Goal: Information Seeking & Learning: Learn about a topic

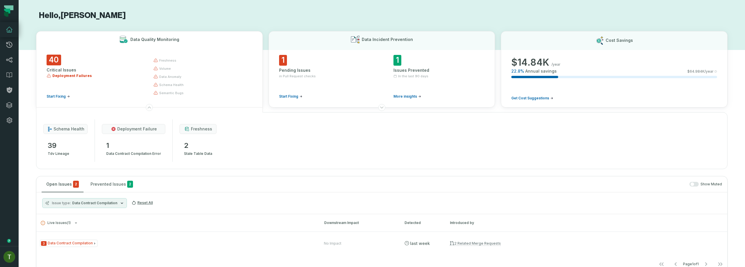
click at [299, 193] on div "Issue type Data Contract Compilation Reset All" at bounding box center [381, 204] width 691 height 22
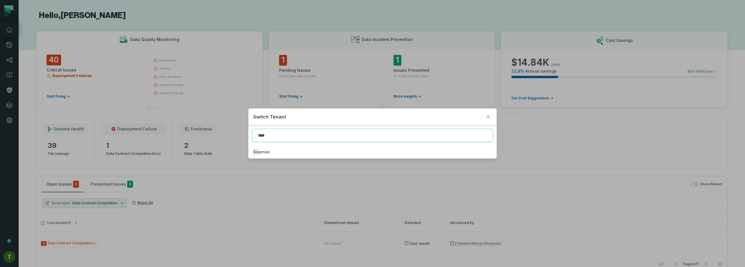
type input "****"
click button "Sise nse" at bounding box center [373, 152] width 248 height 13
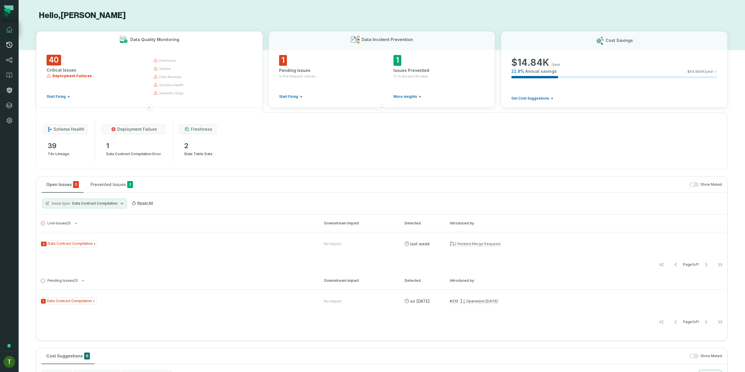
click at [7, 45] on icon at bounding box center [9, 44] width 7 height 7
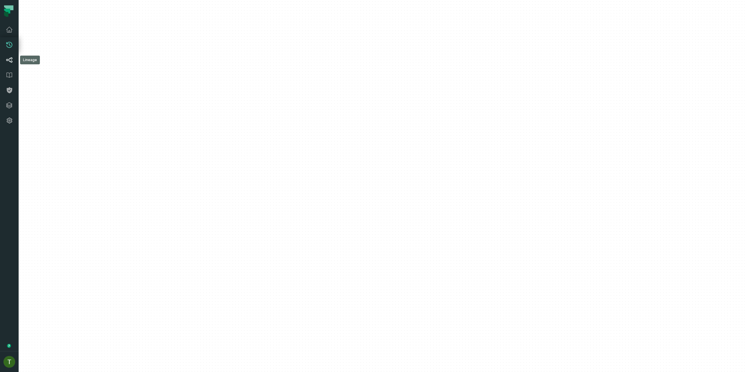
click at [11, 53] on link "Lineage" at bounding box center [9, 59] width 19 height 15
click at [10, 56] on link "Lineage" at bounding box center [9, 59] width 19 height 15
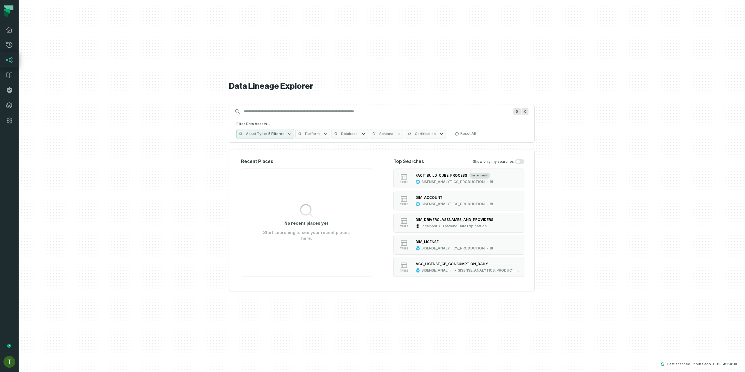
click at [279, 117] on div "⌘ K" at bounding box center [382, 111] width 306 height 13
click at [281, 111] on input "Discovery Provider cmdk menu" at bounding box center [376, 111] width 272 height 9
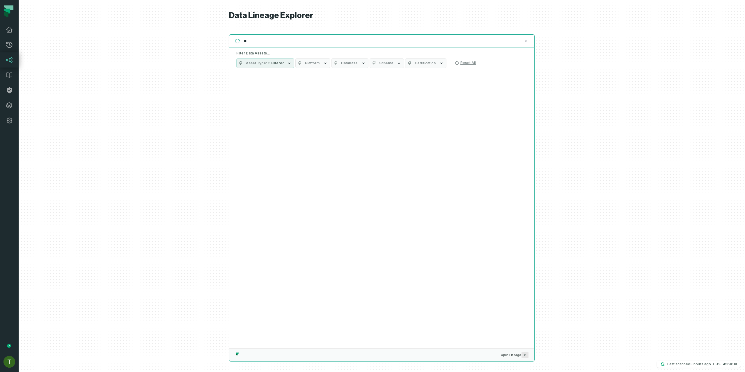
type input "*"
type input "**********"
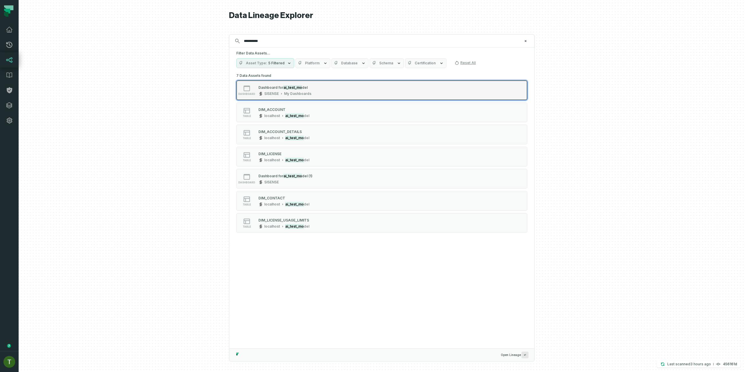
click at [289, 88] on mark "ai_test_mo" at bounding box center [292, 87] width 19 height 4
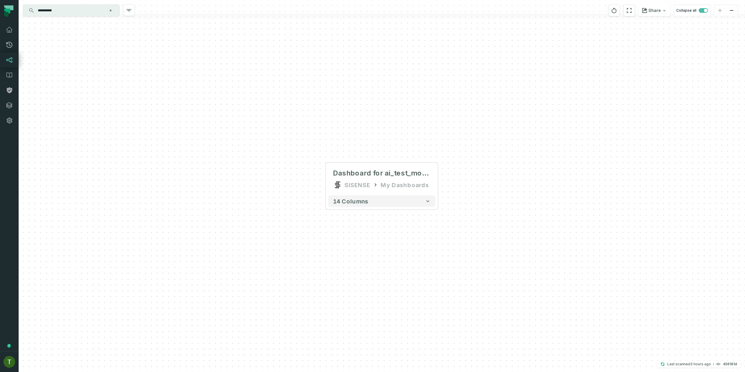
click at [70, 10] on input "**********" at bounding box center [70, 10] width 73 height 9
click at [172, 267] on div "Dashboard for ai_test_model SISENSE My Dashboards 14 columns" at bounding box center [382, 186] width 726 height 372
click at [335, 187] on icon at bounding box center [337, 184] width 9 height 9
drag, startPoint x: 371, startPoint y: 209, endPoint x: 368, endPoint y: 202, distance: 7.3
click at [371, 209] on div "Dashboard for ai_test_model SISENSE My Dashboards 14 columns" at bounding box center [382, 186] width 726 height 372
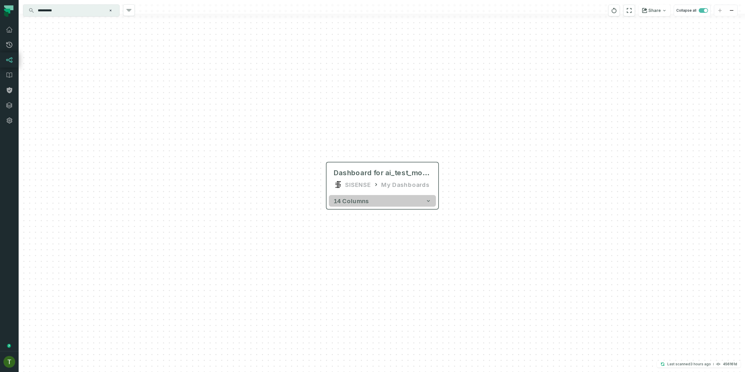
click at [368, 201] on button "14 columns" at bounding box center [382, 201] width 107 height 12
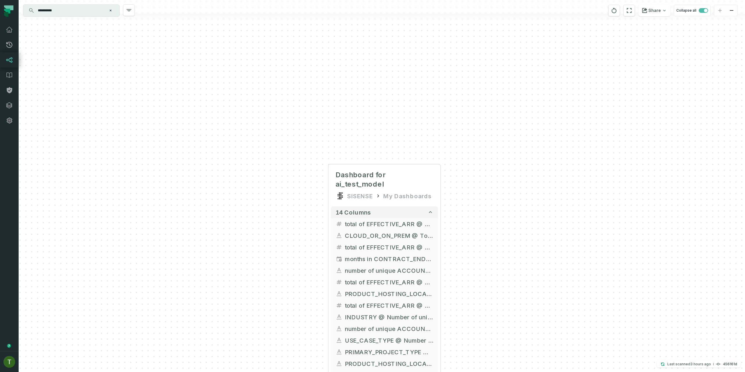
drag, startPoint x: 492, startPoint y: 179, endPoint x: 513, endPoint y: 122, distance: 60.9
click at [529, 105] on div "Dashboard for ai_test_model SISENSE My Dashboards 14 columns total of EFFECTIVE…" at bounding box center [382, 186] width 726 height 372
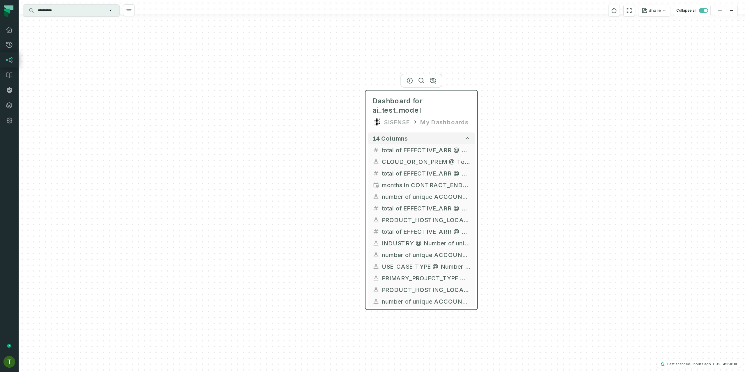
click at [421, 117] on div "My Dashboards" at bounding box center [444, 121] width 48 height 9
click at [410, 84] on div at bounding box center [421, 81] width 42 height 14
click at [411, 82] on icon "button" at bounding box center [409, 80] width 7 height 7
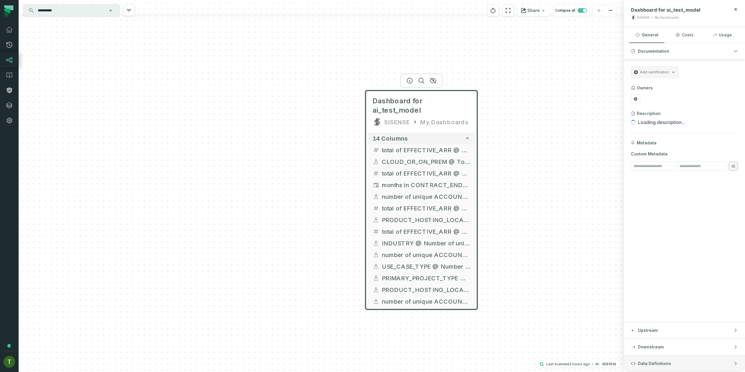
click at [653, 267] on span "Data Definitions" at bounding box center [654, 364] width 33 height 6
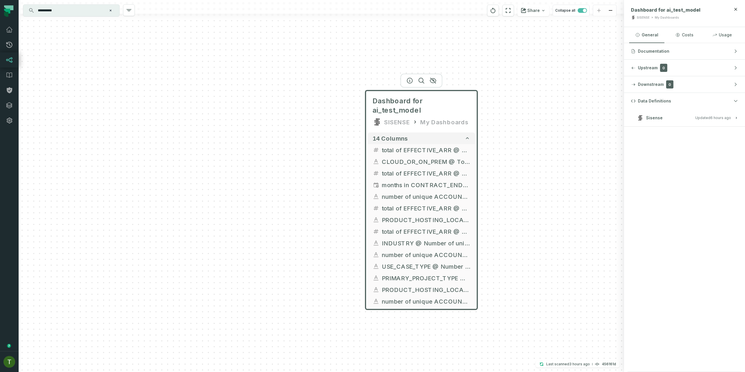
click at [677, 128] on div "Data Definitions Sisense Updated 9/30/2025, 8:39:48 AM" at bounding box center [684, 232] width 121 height 279
click at [677, 125] on h3 "Sisense Updated 9/30/2025, 8:39:48 AM" at bounding box center [684, 117] width 121 height 17
click at [677, 123] on h3 "Sisense Updated 9/30/2025, 8:39:48 AM" at bounding box center [684, 117] width 121 height 17
click at [677, 119] on button "Sisense Updated 9/30/2025, 8:39:48 AM" at bounding box center [684, 118] width 107 height 8
click at [78, 7] on input "**********" at bounding box center [70, 10] width 73 height 9
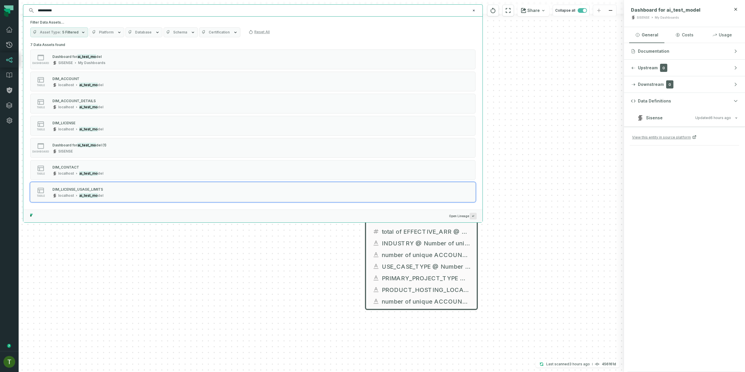
paste input "*"
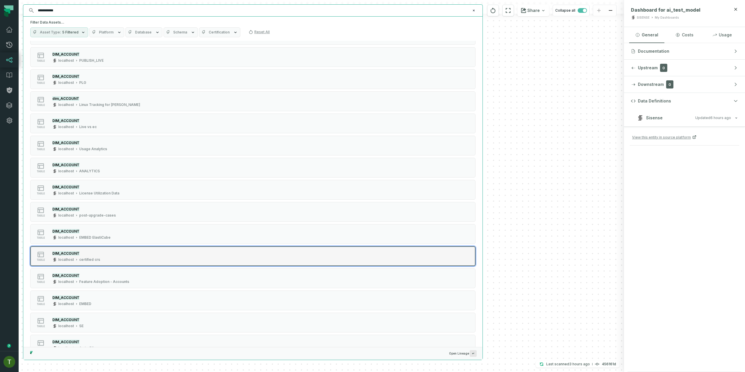
scroll to position [1920, 0]
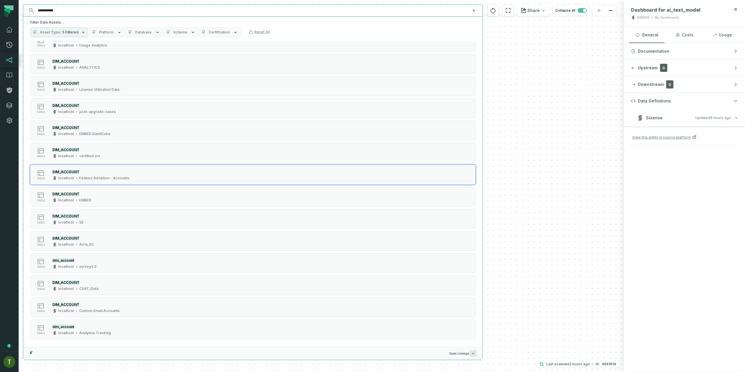
click at [495, 214] on div "Dashboard for ai_test_model SISENSE My Dashboards 14 columns total of EFFECTIVE…" at bounding box center [321, 186] width 605 height 372
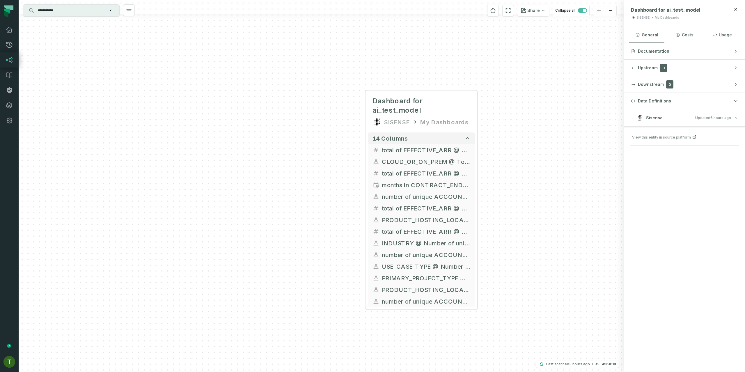
click at [80, 8] on input "**********" at bounding box center [70, 10] width 73 height 9
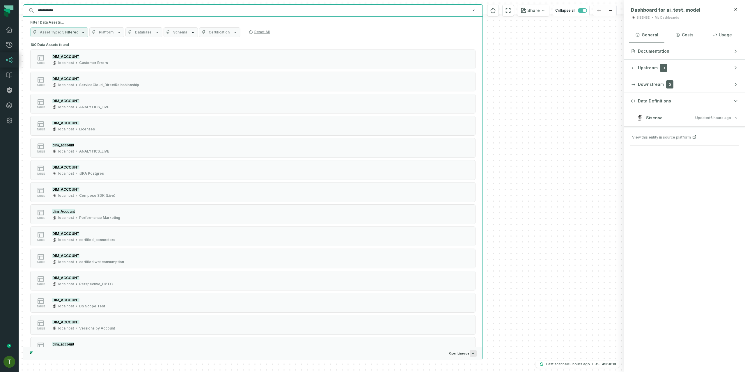
paste input "**"
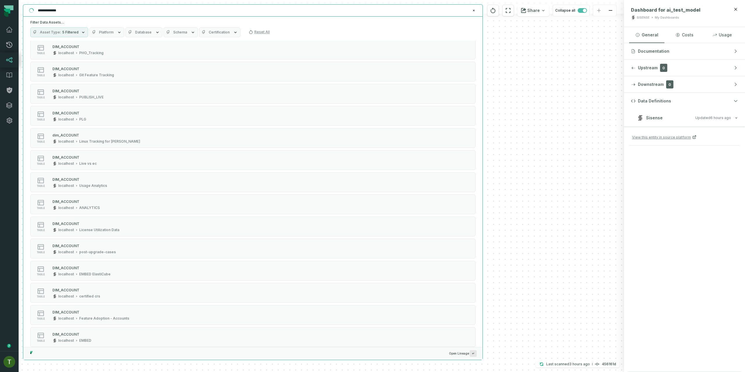
scroll to position [0, 0]
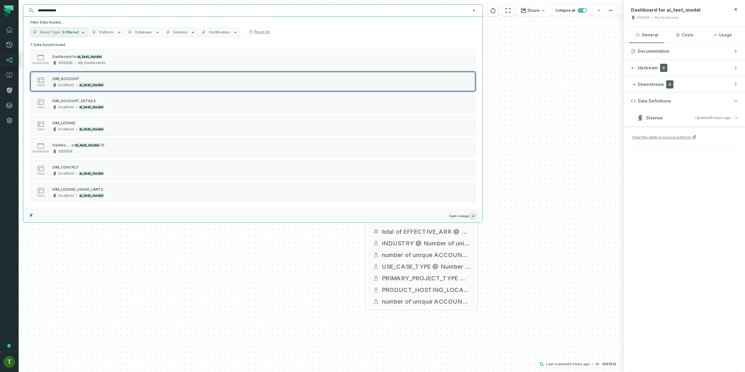
type input "**********"
click at [123, 79] on div "table DIM_ACCOUNT localhost ai_test_model" at bounding box center [104, 82] width 146 height 12
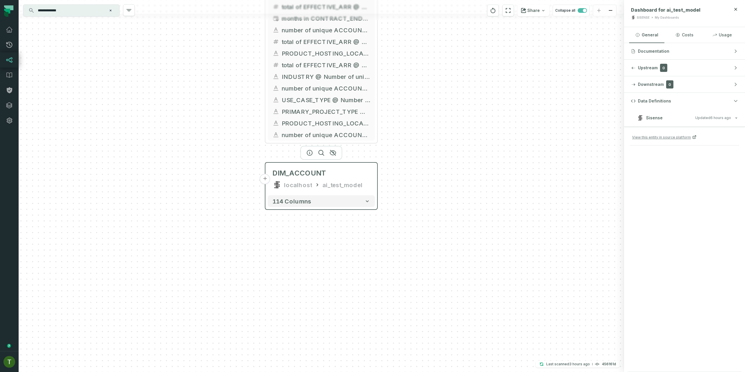
click at [309, 181] on div "localhost" at bounding box center [298, 184] width 28 height 9
click at [270, 181] on div "DIM_ACCOUNT localhost ai_test_model" at bounding box center [321, 179] width 107 height 28
click at [268, 180] on button "+" at bounding box center [265, 179] width 10 height 10
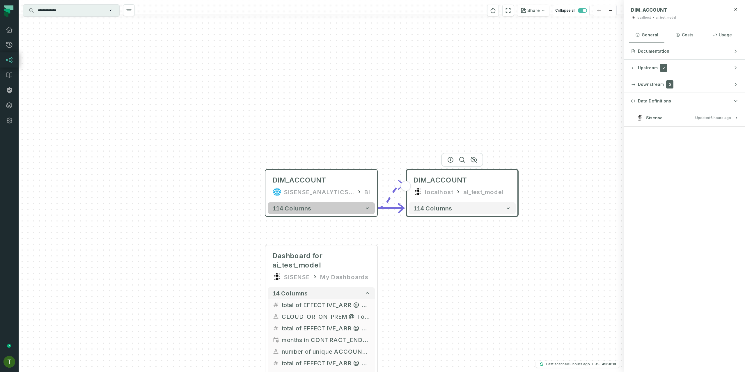
click at [332, 214] on button "114 columns" at bounding box center [321, 208] width 107 height 12
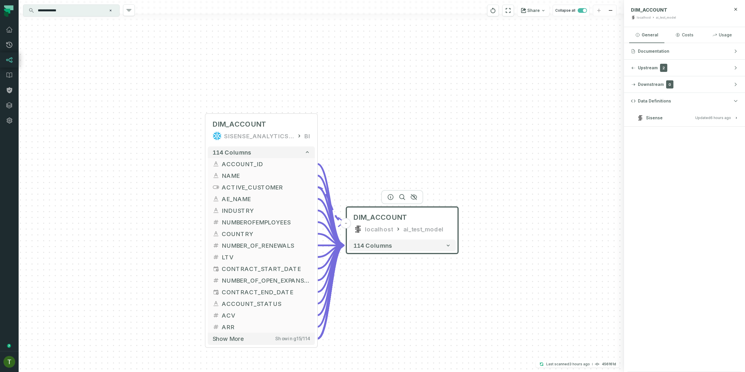
drag, startPoint x: 408, startPoint y: 191, endPoint x: 326, endPoint y: 134, distance: 99.0
click at [333, 138] on div "+ DIM_ACCOUNT SISENSE_ANALYTICS_PRODUCTION BI + 114 columns + ACCOUNT_ID + + NA…" at bounding box center [321, 186] width 605 height 372
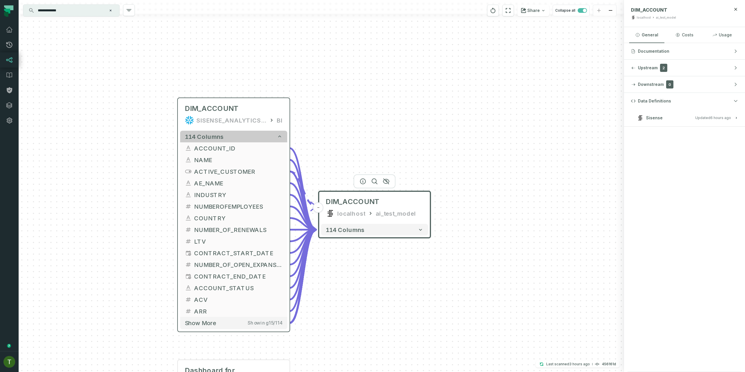
click at [268, 132] on button "114 columns" at bounding box center [233, 137] width 107 height 12
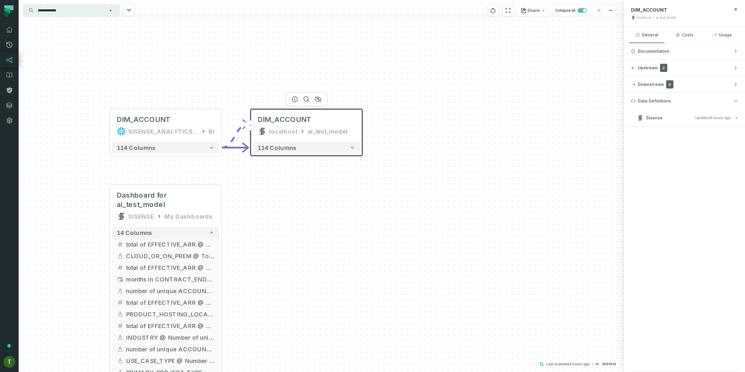
drag, startPoint x: 395, startPoint y: 173, endPoint x: 272, endPoint y: 193, distance: 124.4
click at [279, 190] on div "+ DIM_ACCOUNT SISENSE_ANALYTICS_PRODUCTION BI + 114 columns Dashboard for ai_te…" at bounding box center [321, 186] width 605 height 372
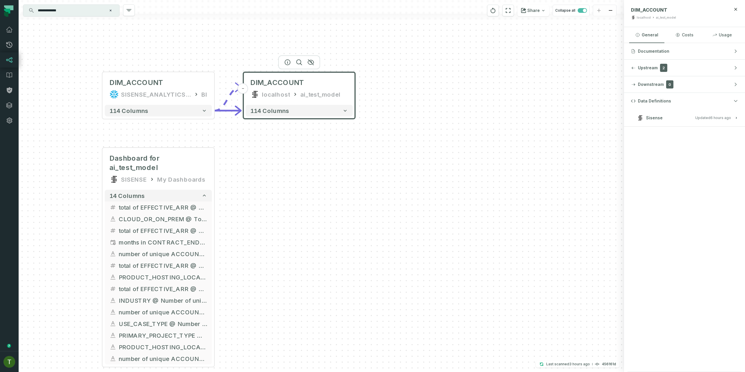
drag, startPoint x: 277, startPoint y: 194, endPoint x: 318, endPoint y: 146, distance: 63.4
click at [320, 144] on div "+ DIM_ACCOUNT SISENSE_ANALYTICS_PRODUCTION BI + 114 columns Dashboard for ai_te…" at bounding box center [321, 186] width 605 height 372
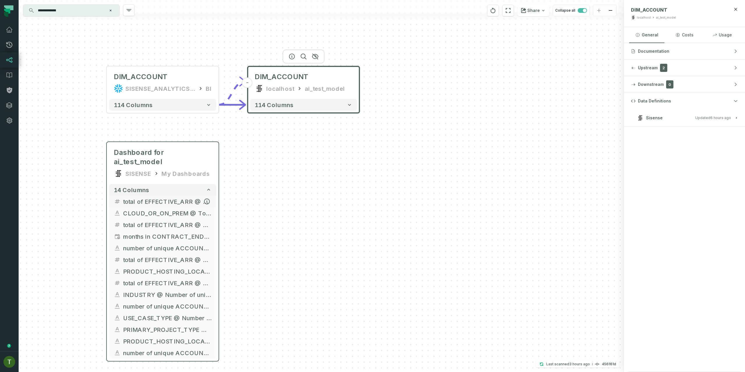
click at [165, 197] on span "total of EFFECTIVE_ARR @ Total of EFFECTIVE_ARR" at bounding box center [167, 201] width 88 height 9
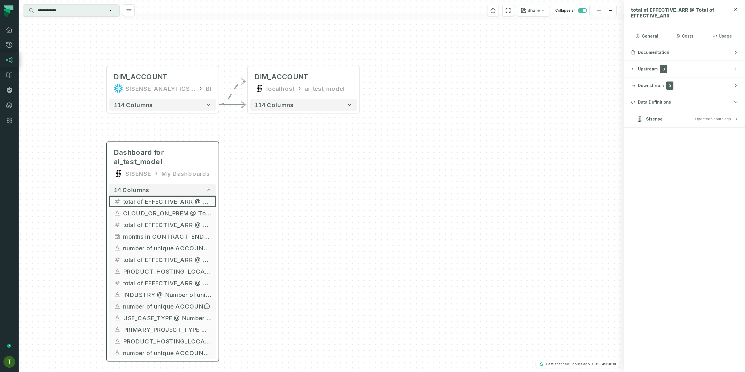
click at [140, 267] on span "number of unique ACCOUNT_ID @ Number of unique ACCOUNT_ID by INDUSTRY" at bounding box center [167, 306] width 88 height 9
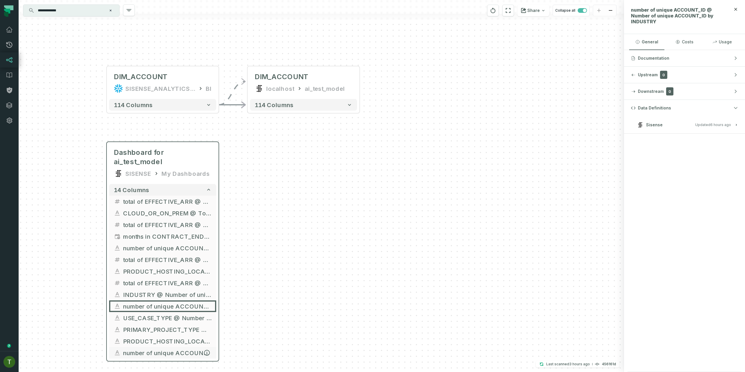
click at [157, 267] on span "number of unique ACCOUNT_ID @ Number of unique ACCOUNT_ID by USE_CASE_TYPE, PRI…" at bounding box center [167, 352] width 88 height 9
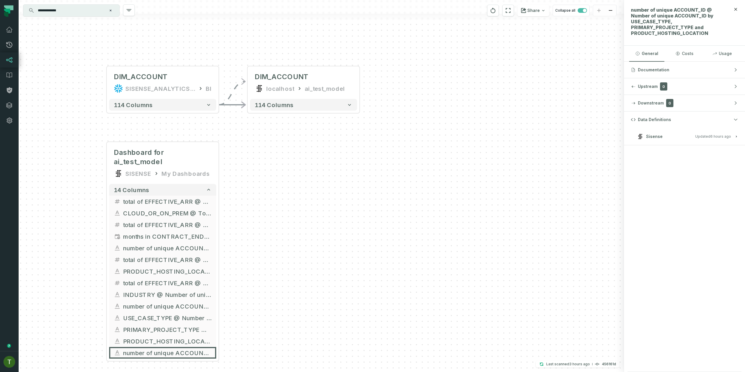
click at [77, 14] on input "**********" at bounding box center [70, 10] width 73 height 9
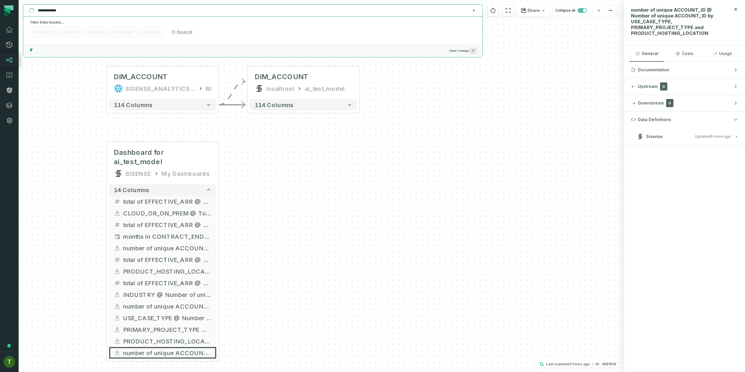
paste input "******"
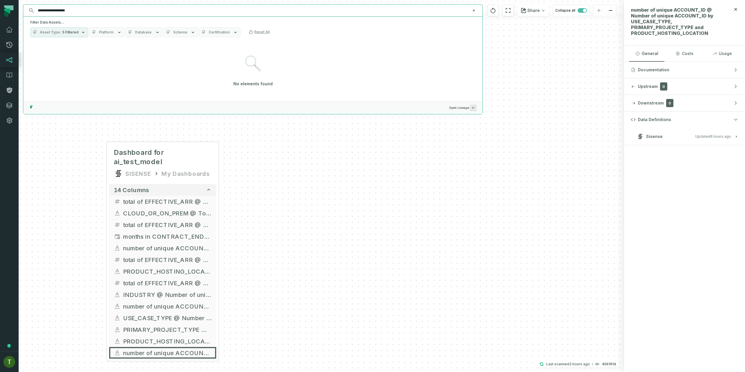
drag, startPoint x: 84, startPoint y: 11, endPoint x: 17, endPoint y: 2, distance: 67.3
click at [28, 4] on div "**********" at bounding box center [321, 186] width 605 height 372
type input "**********"
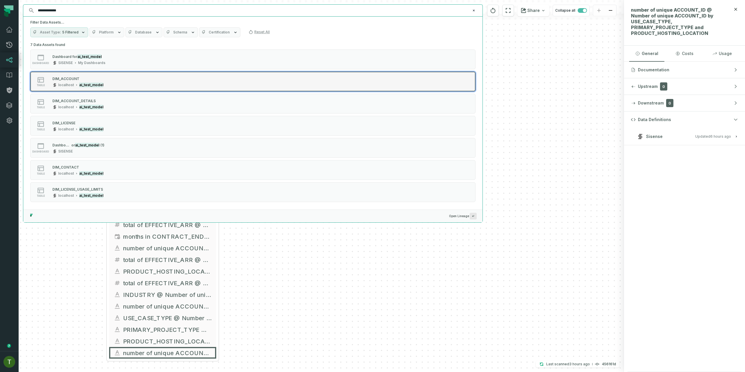
click at [93, 82] on div "DIM_ACCOUNT localhost ai_test_model" at bounding box center [78, 82] width 56 height 12
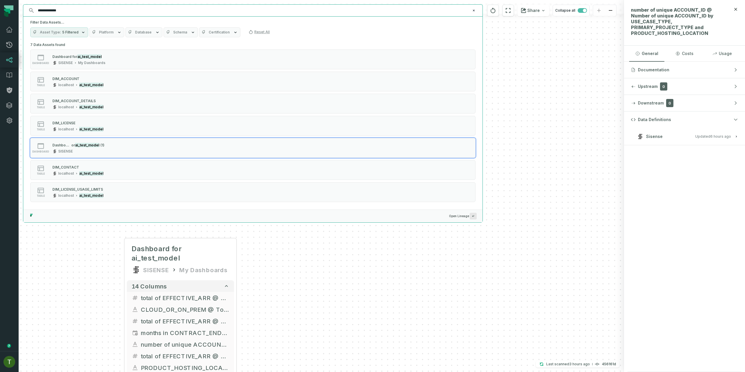
click at [254, 267] on div "+ DIM_ACCOUNT SISENSE_ANALYTICS_PRODUCTION BI + 114 columns Dashboard for ai_te…" at bounding box center [321, 186] width 605 height 372
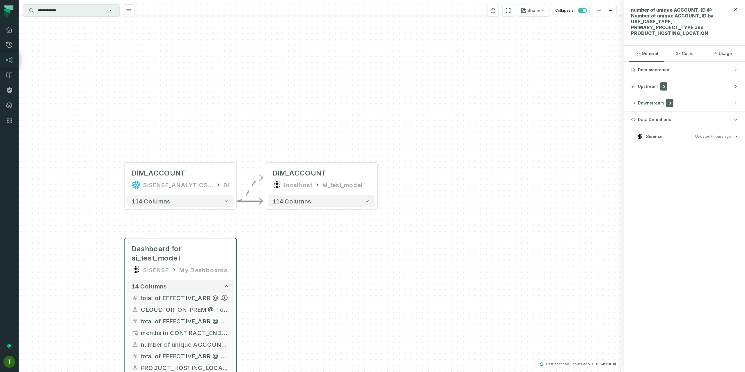
click at [198, 267] on span "total of EFFECTIVE_ARR @ Total of EFFECTIVE_ARR" at bounding box center [185, 297] width 88 height 9
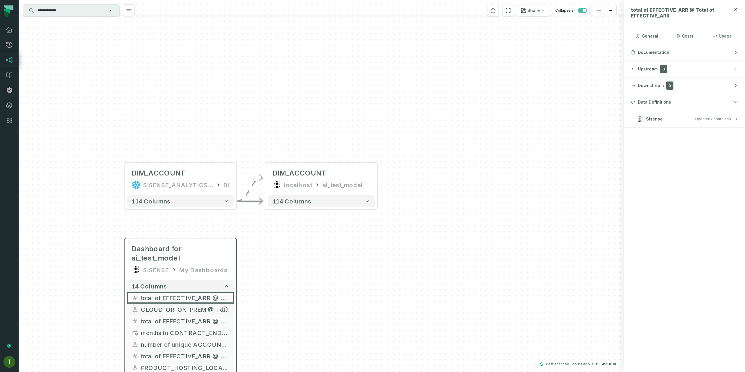
click at [197, 267] on span "CLOUD_OR_ON_PREM @ Total of EFFECTIVE_ARR by CLOUD_OR_ON_PREM" at bounding box center [185, 309] width 88 height 9
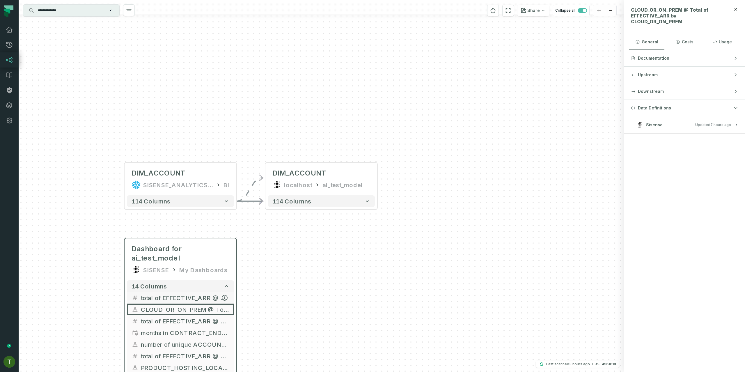
click at [199, 267] on span "total of EFFECTIVE_ARR @ Total of EFFECTIVE_ARR" at bounding box center [185, 297] width 88 height 9
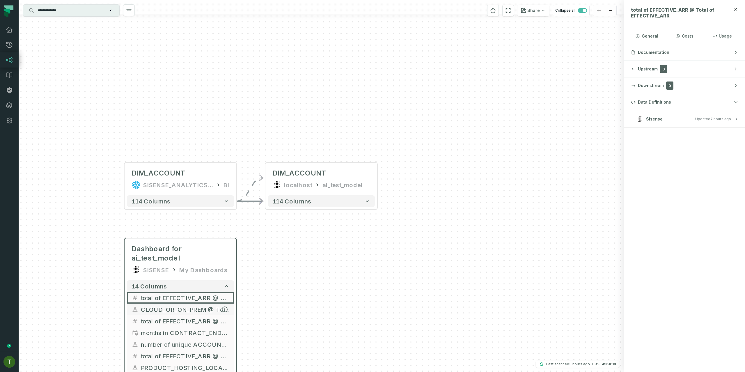
click at [201, 267] on span "CLOUD_OR_ON_PREM @ Total of EFFECTIVE_ARR by CLOUD_OR_ON_PREM" at bounding box center [185, 309] width 88 height 9
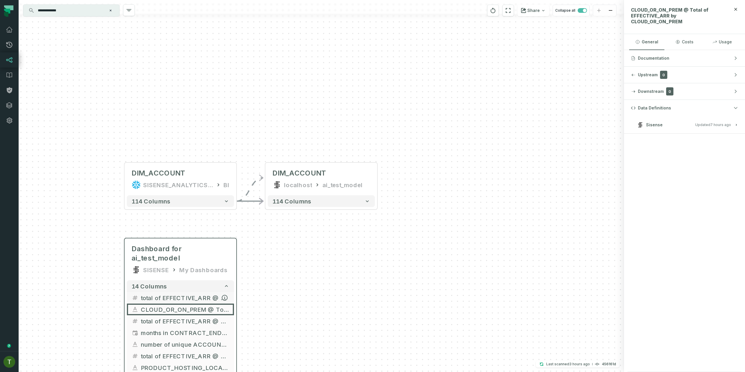
click at [188, 267] on span "total of EFFECTIVE_ARR @ Total of EFFECTIVE_ARR" at bounding box center [185, 297] width 88 height 9
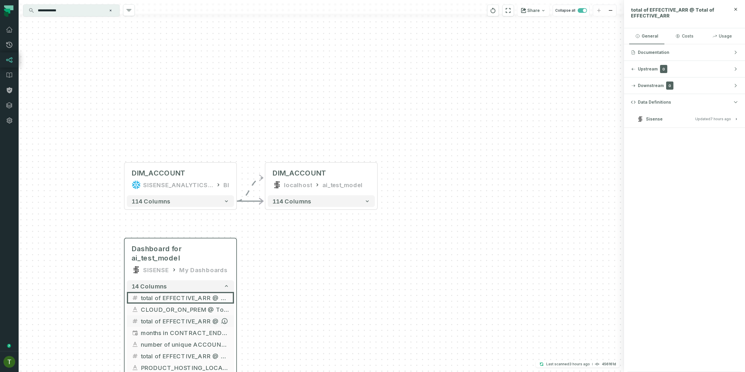
click at [198, 267] on span "total of EFFECTIVE_ARR @ Total of EFFECTIVE_ARR by CLOUD_OR_ON_PREM" at bounding box center [185, 321] width 88 height 9
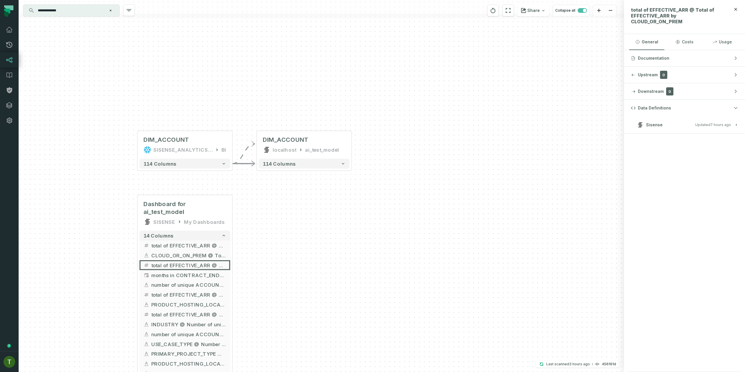
drag, startPoint x: 279, startPoint y: 342, endPoint x: 281, endPoint y: 274, distance: 68.4
click at [283, 267] on div "+ DIM_ACCOUNT SISENSE_ANALYTICS_PRODUCTION BI + 114 columns Dashboard for ai_te…" at bounding box center [321, 186] width 605 height 372
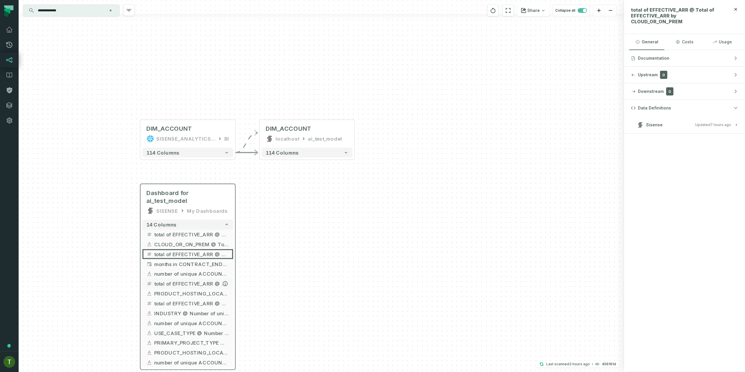
click at [200, 267] on span "total of EFFECTIVE_ARR @ Number of unique ACCOUNT_ID and total of EFFECTIVE_ARR…" at bounding box center [191, 283] width 75 height 7
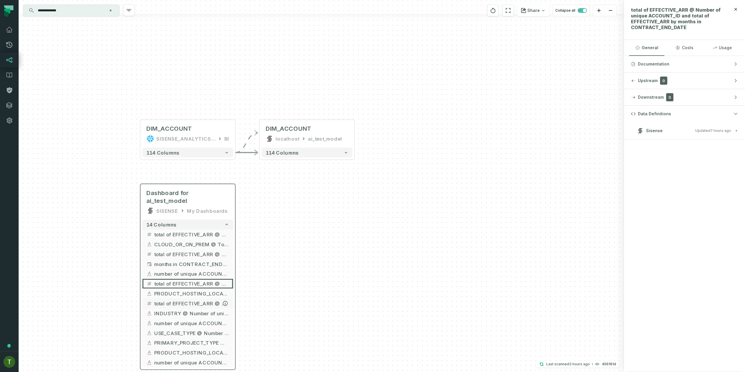
click at [188, 267] on span "total of EFFECTIVE_ARR @ Total of EFFECTIVE_ARR by PRODUCT_HOSTING_LOCATION" at bounding box center [191, 303] width 75 height 7
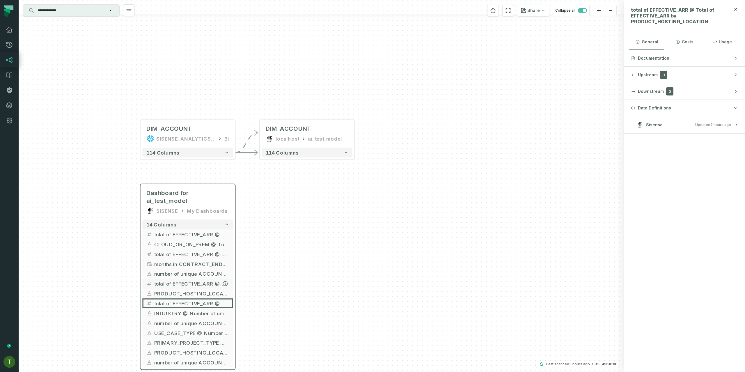
click at [175, 267] on span "total of EFFECTIVE_ARR @ Number of unique ACCOUNT_ID and total of EFFECTIVE_ARR…" at bounding box center [191, 283] width 75 height 7
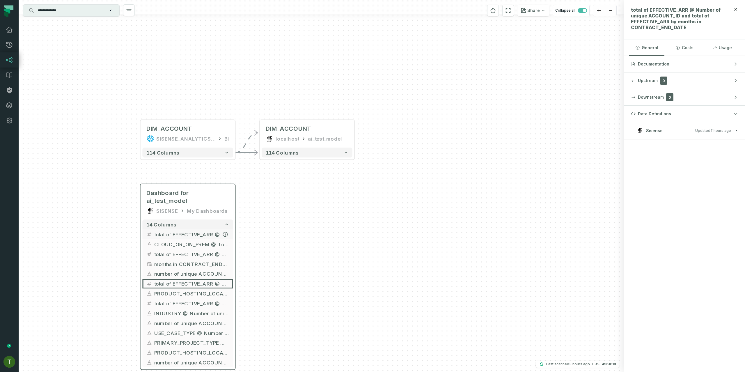
click at [169, 229] on button "total of EFFECTIVE_ARR @ Total of EFFECTIVE_ARR" at bounding box center [187, 234] width 91 height 10
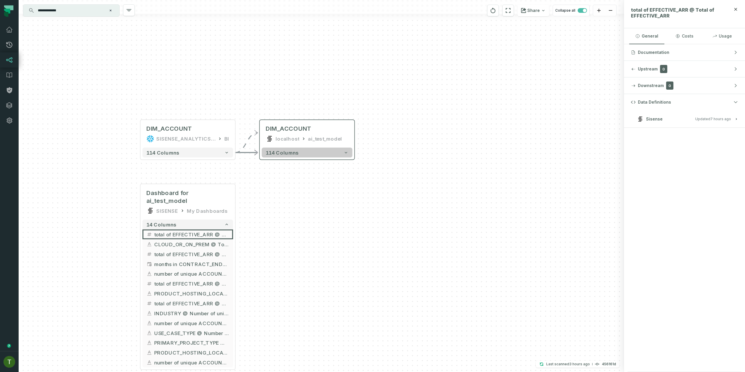
click at [318, 155] on button "114 columns" at bounding box center [307, 153] width 91 height 10
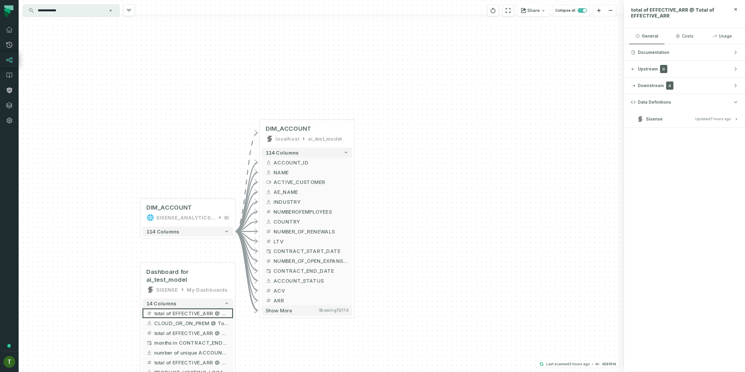
drag, startPoint x: 445, startPoint y: 236, endPoint x: 440, endPoint y: 153, distance: 83.1
click at [451, 187] on div "+ DIM_ACCOUNT SISENSE_ANALYTICS_PRODUCTION BI + 114 columns Dashboard for ai_te…" at bounding box center [321, 186] width 605 height 372
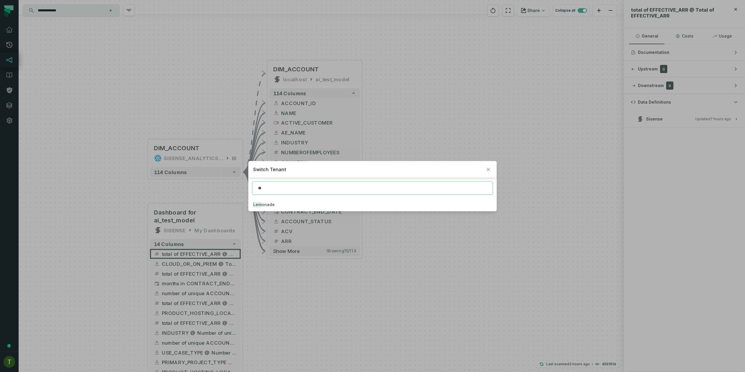
type input "*"
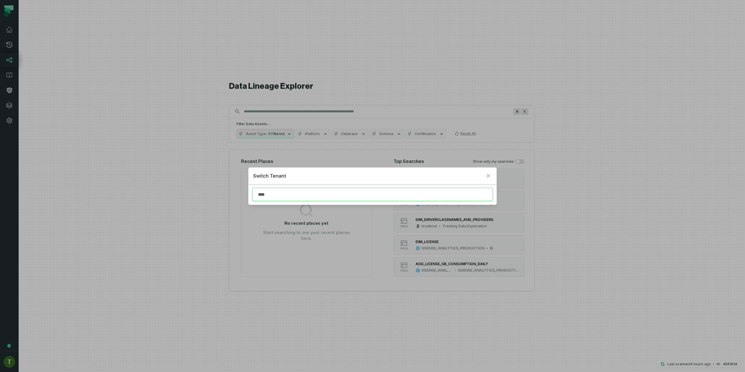
type input "****"
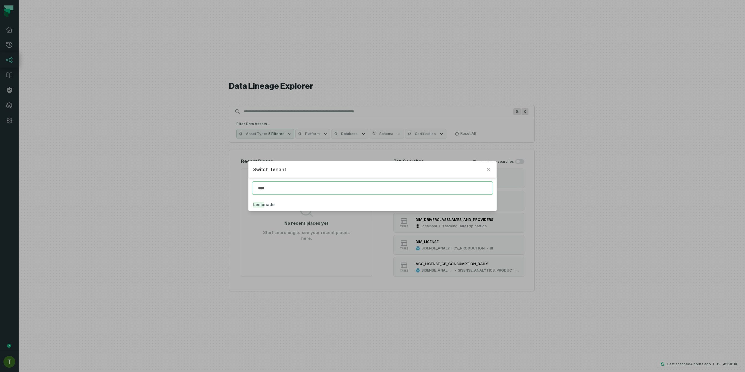
click button "Lemo nade" at bounding box center [373, 204] width 248 height 13
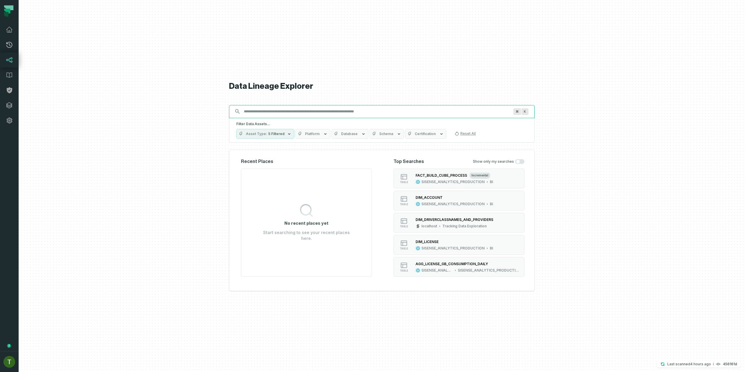
click at [375, 111] on input "Discovery Provider cmdk menu" at bounding box center [376, 111] width 272 height 9
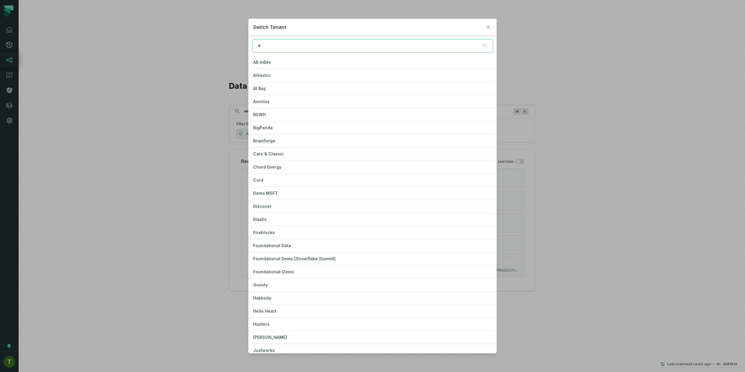
type input "*"
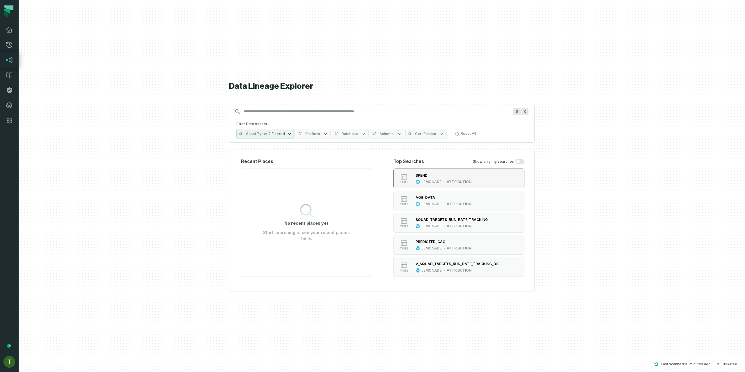
click at [444, 182] on icon "button" at bounding box center [444, 181] width 3 height 3
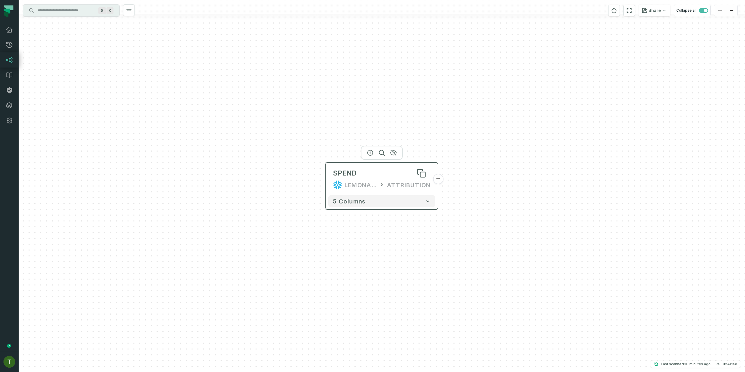
click at [365, 176] on div "SPEND" at bounding box center [382, 173] width 98 height 9
click at [438, 179] on button "+" at bounding box center [438, 179] width 10 height 10
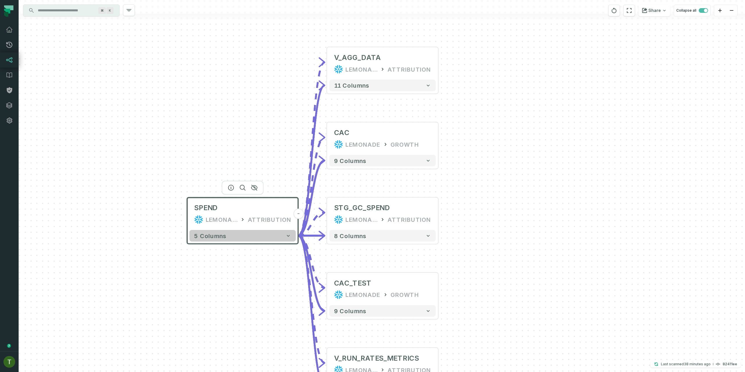
click at [257, 237] on button "5 columns" at bounding box center [242, 236] width 106 height 12
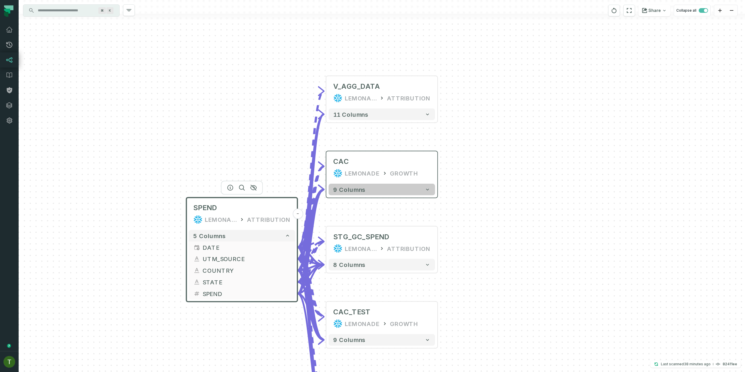
click at [398, 190] on button "9 columns" at bounding box center [382, 190] width 107 height 12
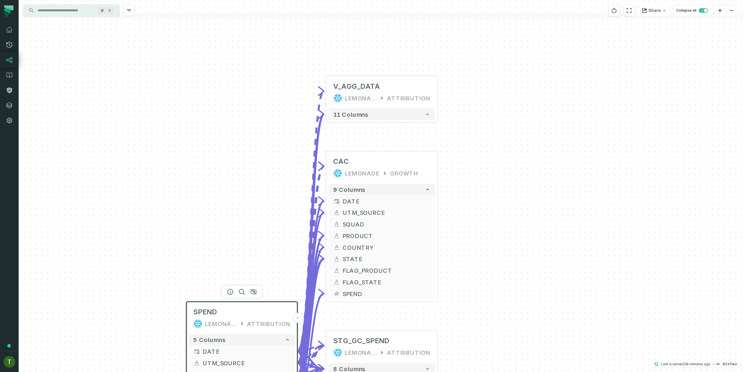
drag, startPoint x: 521, startPoint y: 153, endPoint x: 520, endPoint y: 135, distance: 17.2
click at [520, 136] on div "+ V_AGG_DATA LEMONADE ATTRIBUTION 11 columns + CAC LEMONADE GROWTH + 9 columns …" at bounding box center [382, 186] width 726 height 372
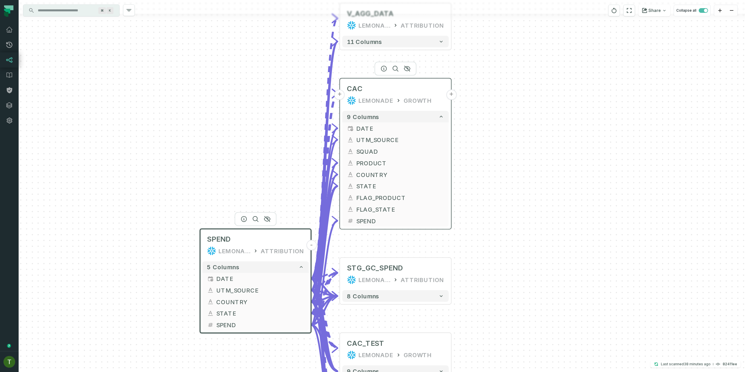
click at [407, 99] on div "GROWTH" at bounding box center [418, 100] width 28 height 9
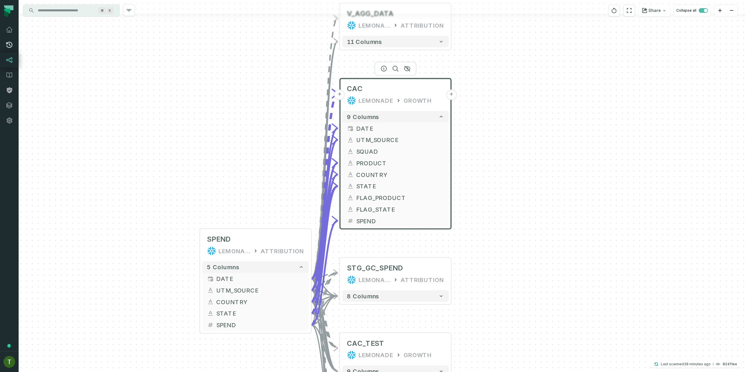
click at [12, 44] on icon at bounding box center [9, 44] width 7 height 7
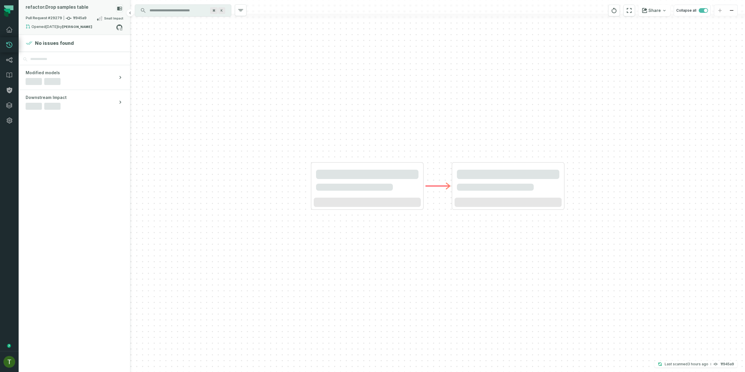
click at [81, 26] on strong "[PERSON_NAME]" at bounding box center [77, 26] width 30 height 3
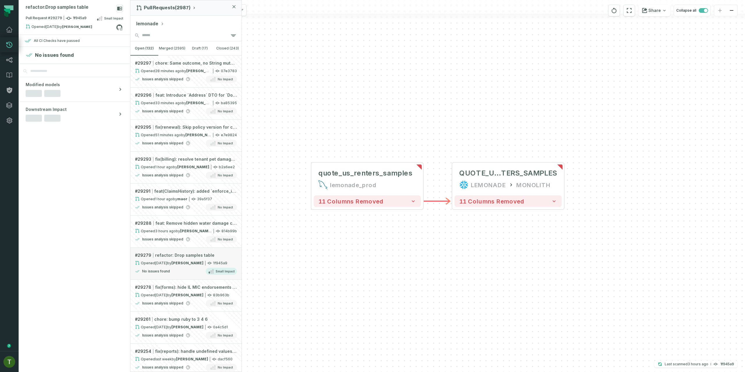
click at [178, 261] on strong "[PERSON_NAME]" at bounding box center [187, 263] width 32 height 4
click at [188, 263] on strong "[PERSON_NAME]" at bounding box center [187, 263] width 32 height 4
click at [181, 261] on strong "[PERSON_NAME]" at bounding box center [187, 263] width 32 height 4
click at [165, 50] on button "merged (2595)" at bounding box center [172, 48] width 28 height 14
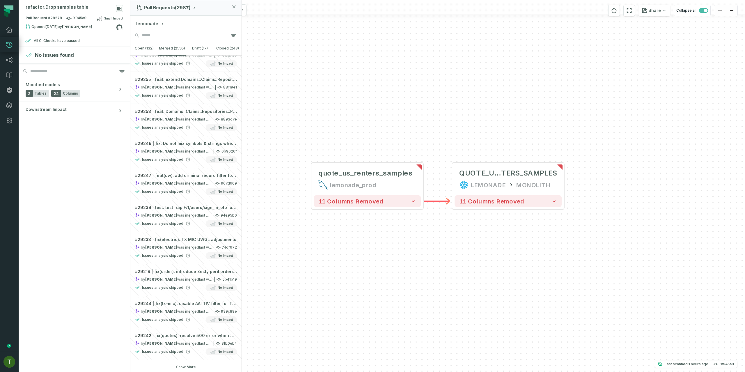
scroll to position [1299, 0]
click at [3, 26] on link "Dashboard" at bounding box center [9, 29] width 19 height 15
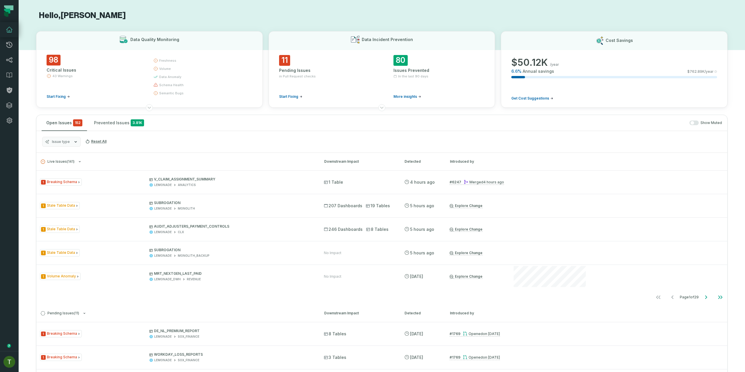
scroll to position [70, 0]
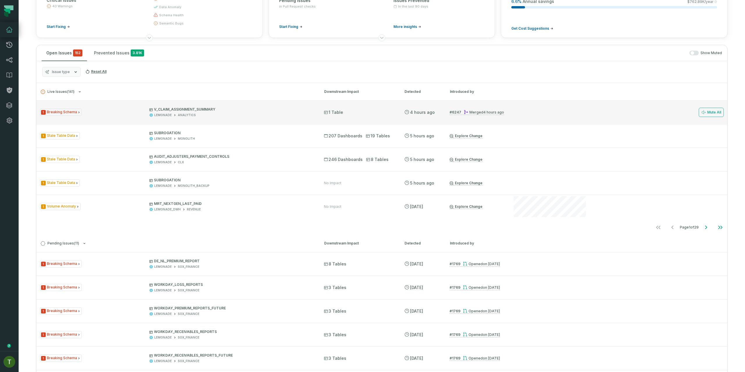
click at [276, 114] on div "LEMONADE ANALYTICS" at bounding box center [231, 115] width 164 height 4
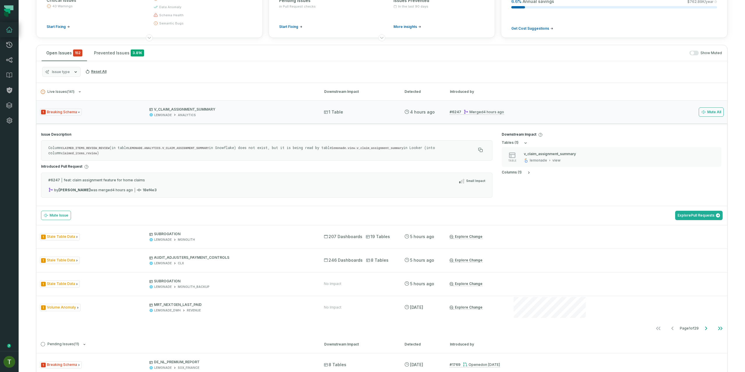
click at [265, 124] on div "Issue Description Column CLAIMED_ITEMS_REVIEW_REVIEW (in table LEMONADE.ANALYTI…" at bounding box center [381, 165] width 691 height 82
click at [266, 117] on div "1 Breaking Schema V_CLAIM_ASSIGNMENT_SUMMARY LEMONADE ANALYTICS 1 Table [DATE] …" at bounding box center [381, 111] width 691 height 23
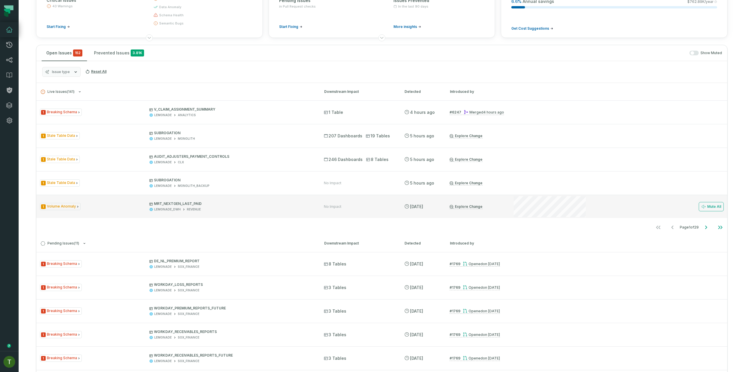
click at [309, 213] on div "1 Volume Anomaly MRT_NEXTGEN_LAST_PAID LEMONADE_DWH REVENUE No Impact [DATE] 5:…" at bounding box center [381, 206] width 691 height 23
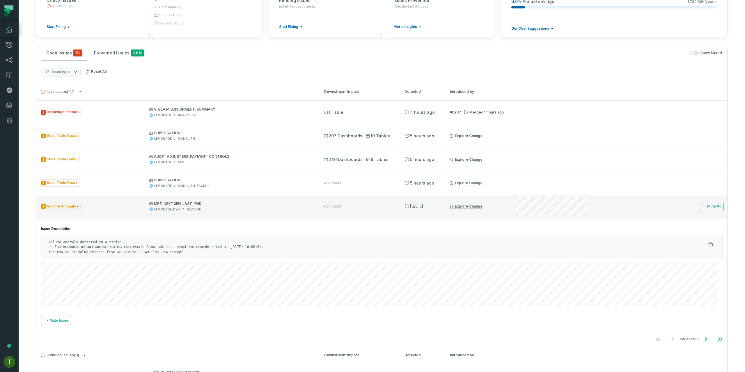
click at [312, 210] on div "1 Volume Anomaly MRT_NEXTGEN_LAST_PAID LEMONADE_DWH REVENUE No Impact [DATE] 5:…" at bounding box center [381, 206] width 691 height 23
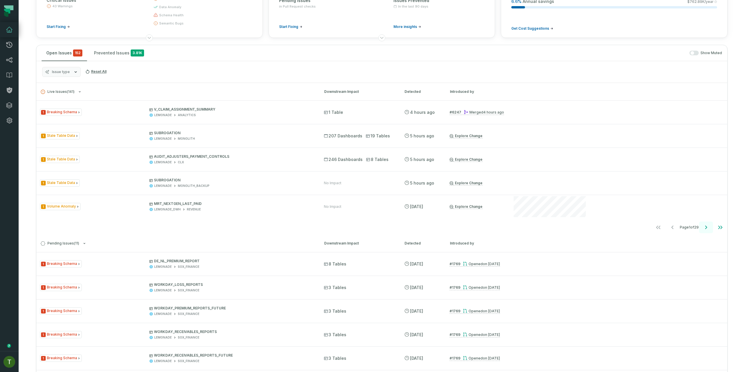
click at [704, 226] on icon "Go to next page" at bounding box center [706, 227] width 7 height 7
click at [668, 228] on icon "Go to previous page" at bounding box center [671, 227] width 7 height 7
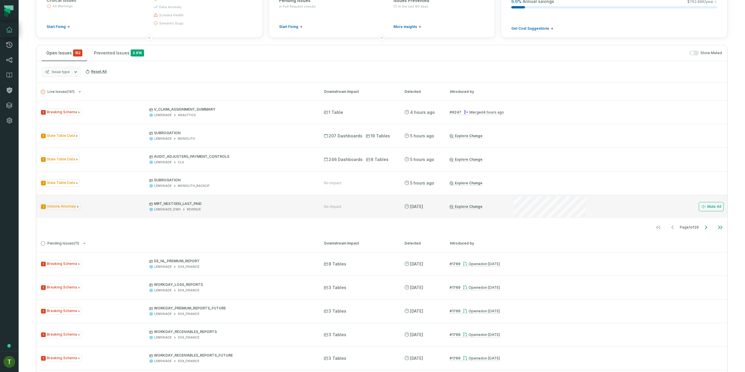
click at [316, 203] on div "1 Volume Anomaly MRT_NEXTGEN_LAST_PAID LEMONADE_DWH REVENUE No Impact [DATE] 5:…" at bounding box center [381, 206] width 691 height 23
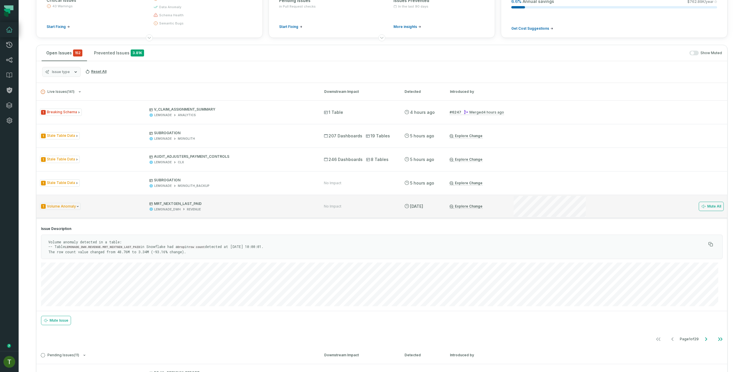
click at [219, 210] on div "LEMONADE_DWH REVENUE" at bounding box center [231, 209] width 164 height 4
click at [221, 206] on span "MRT_NEXTGEN_LAST_PAID LEMONADE_DWH REVENUE" at bounding box center [231, 206] width 164 height 10
click at [226, 203] on p "MRT_NEXTGEN_LAST_PAID" at bounding box center [231, 203] width 164 height 5
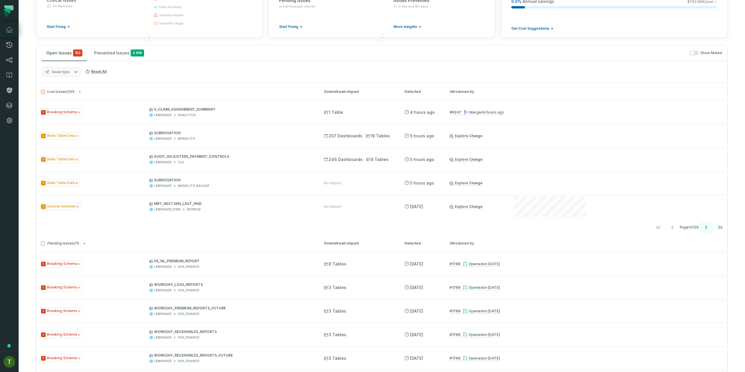
click at [704, 228] on icon "Go to next page" at bounding box center [706, 227] width 7 height 7
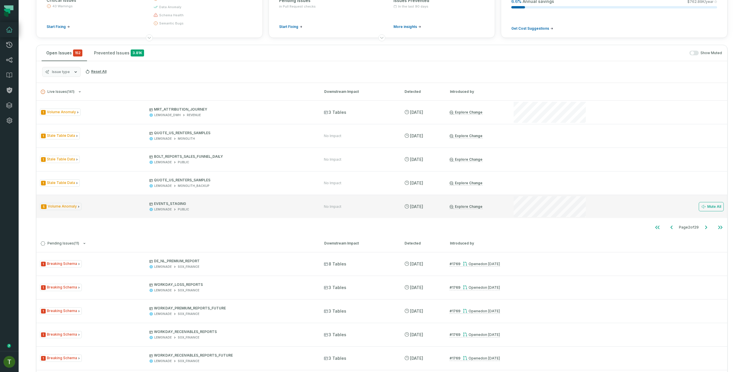
click at [593, 210] on div "Mute All" at bounding box center [618, 206] width 211 height 23
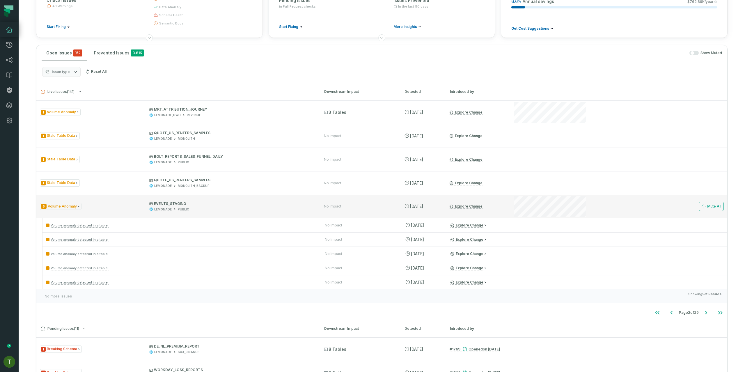
click at [590, 211] on div "Mute All" at bounding box center [618, 206] width 211 height 23
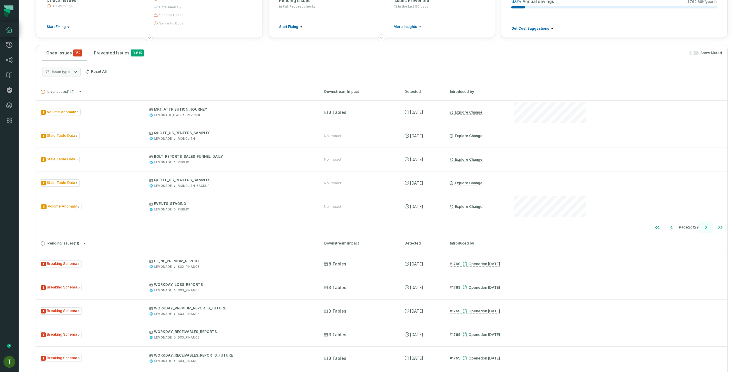
click at [701, 232] on button "Go to next page" at bounding box center [706, 227] width 14 height 12
click at [703, 224] on icon "Go to next page" at bounding box center [706, 227] width 7 height 7
click at [668, 227] on icon "Go to previous page" at bounding box center [671, 227] width 7 height 7
click at [705, 227] on icon "Go to next page" at bounding box center [706, 227] width 2 height 3
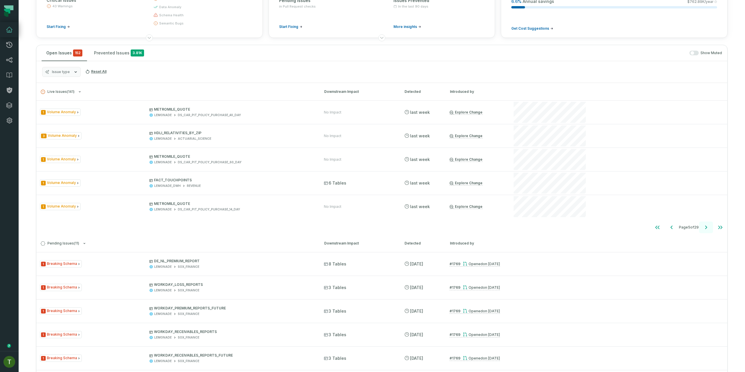
click at [705, 227] on icon "Go to next page" at bounding box center [706, 227] width 2 height 3
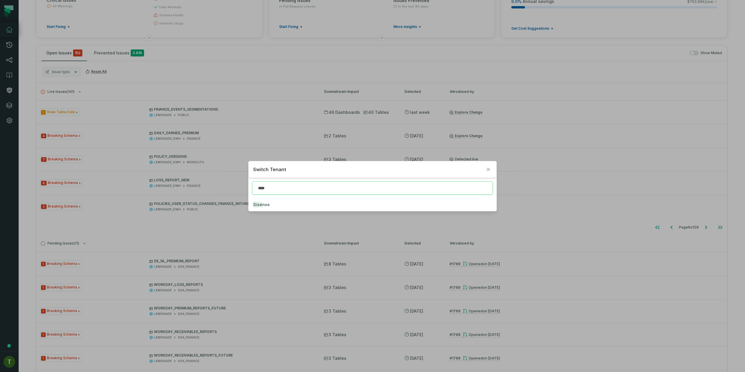
type input "****"
click button "Sise nse" at bounding box center [373, 204] width 248 height 13
type input "****"
click button "Nest le" at bounding box center [373, 204] width 248 height 13
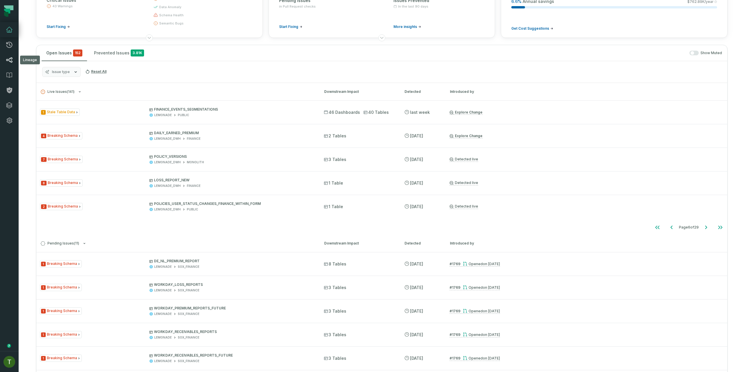
click at [8, 65] on link "Lineage" at bounding box center [9, 59] width 19 height 15
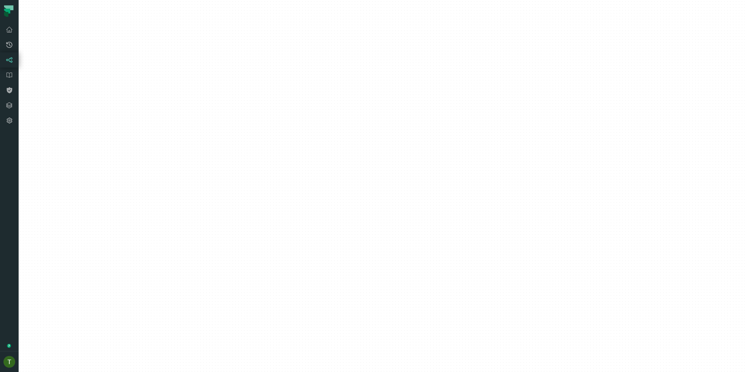
click at [8, 63] on icon at bounding box center [9, 59] width 7 height 7
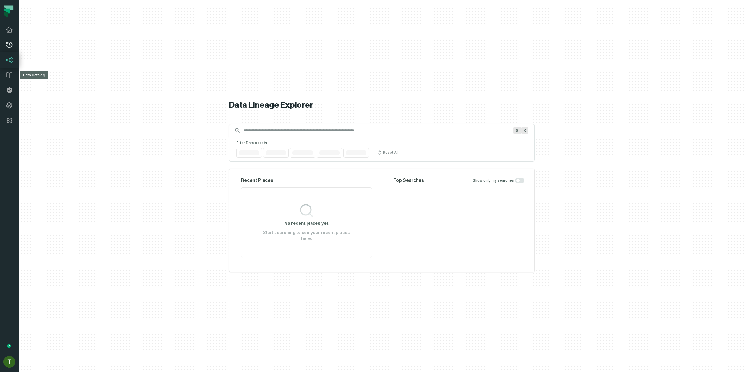
click at [7, 45] on icon at bounding box center [9, 44] width 7 height 7
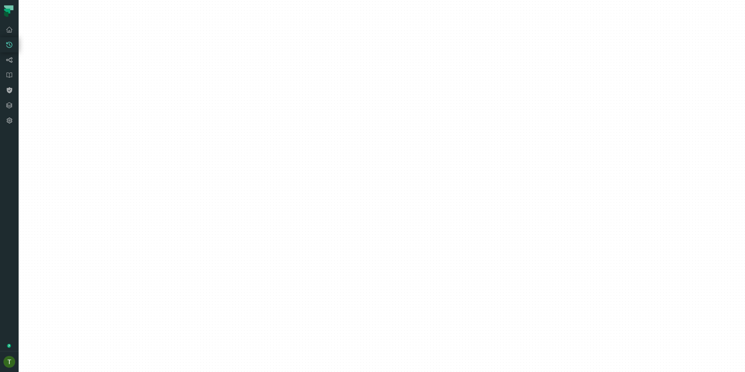
click at [8, 44] on icon at bounding box center [9, 45] width 6 height 6
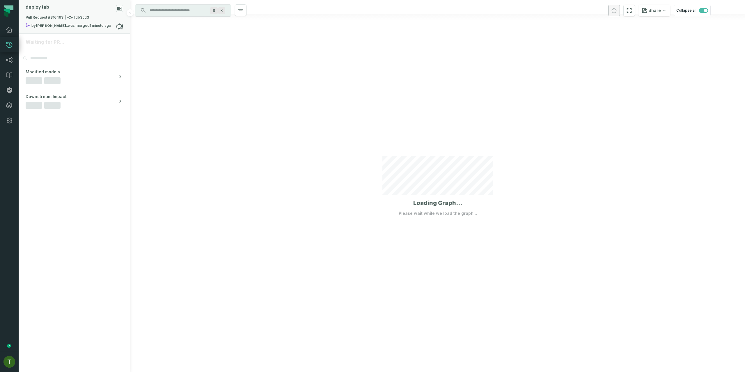
click at [100, 21] on div "Pull Request #316463 fdb3cd3" at bounding box center [75, 19] width 98 height 8
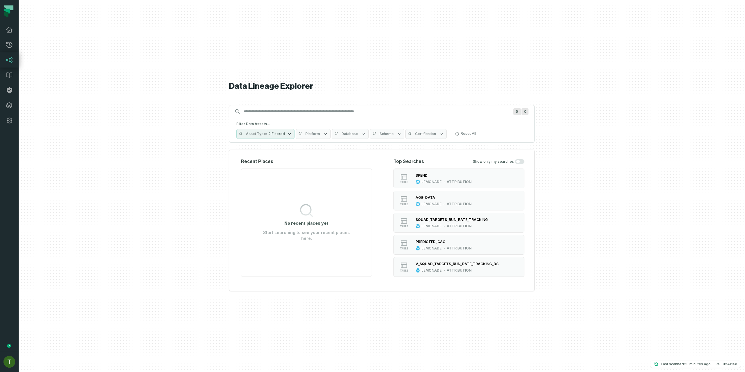
click at [344, 319] on div "Data Lineage Explorer Search for assets across the organization ⌘ K Filter Data…" at bounding box center [382, 186] width 306 height 372
click at [11, 29] on icon at bounding box center [9, 29] width 6 height 5
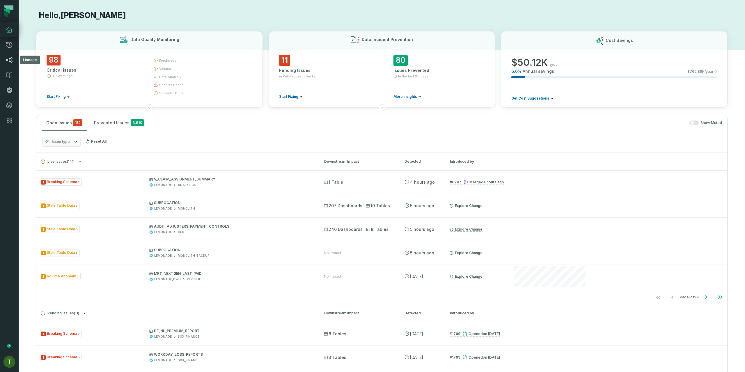
click at [10, 63] on icon at bounding box center [9, 59] width 7 height 7
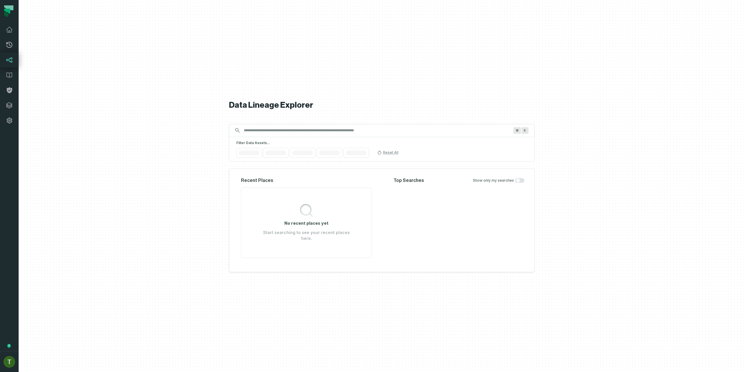
click at [10, 63] on icon at bounding box center [9, 59] width 7 height 7
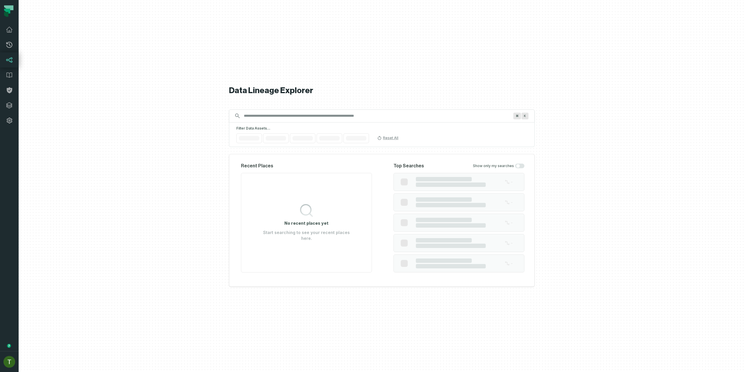
click at [10, 63] on icon at bounding box center [9, 59] width 7 height 7
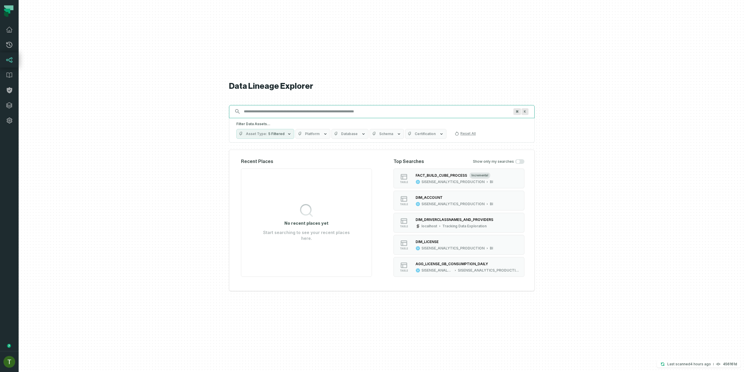
paste input "**********"
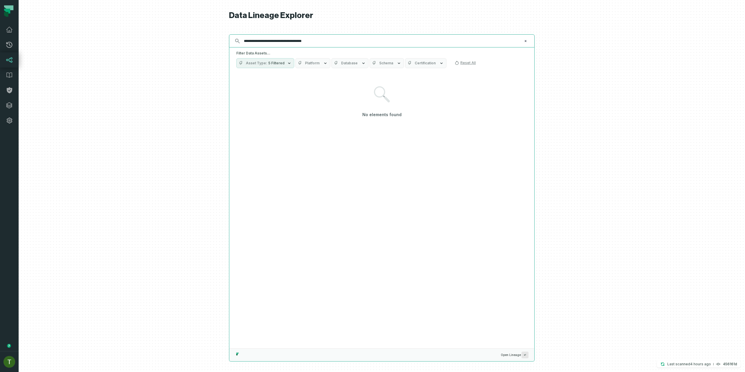
drag, startPoint x: 265, startPoint y: 41, endPoint x: 349, endPoint y: 42, distance: 83.3
click at [343, 43] on input "**********" at bounding box center [381, 40] width 282 height 9
drag, startPoint x: 247, startPoint y: 41, endPoint x: 229, endPoint y: 42, distance: 17.8
click at [233, 42] on div "**********" at bounding box center [382, 40] width 306 height 13
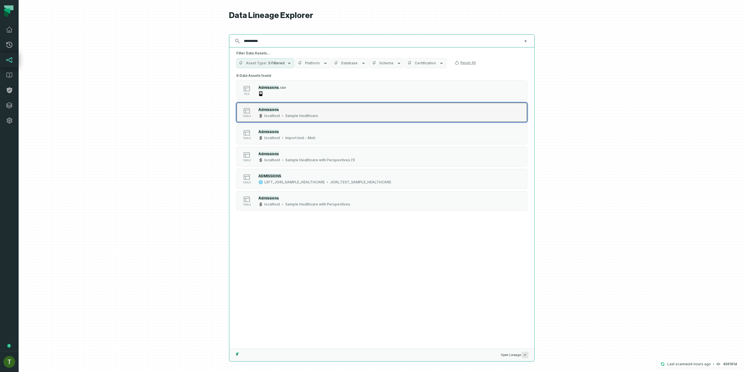
type input "**********"
click at [314, 115] on div "Sample Healthcare" at bounding box center [301, 116] width 33 height 5
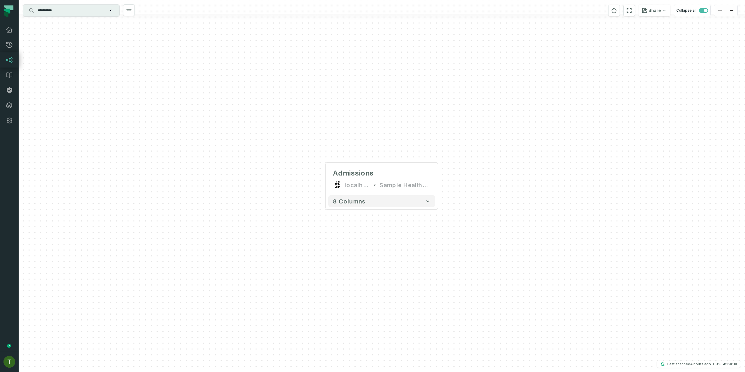
click at [86, 14] on input "**********" at bounding box center [70, 10] width 73 height 9
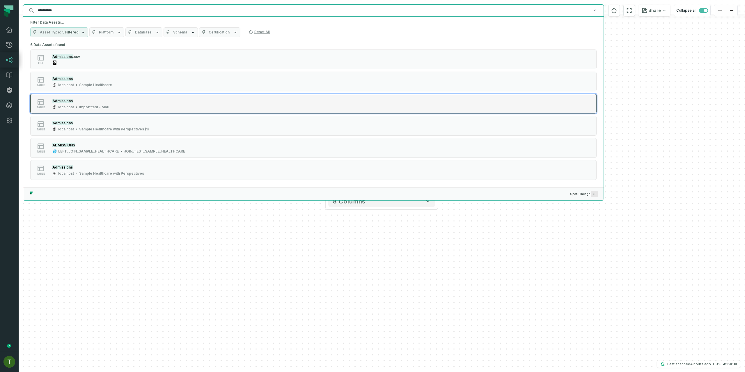
click at [193, 97] on button "table Admissions localhost Import test - Moti" at bounding box center [313, 104] width 566 height 20
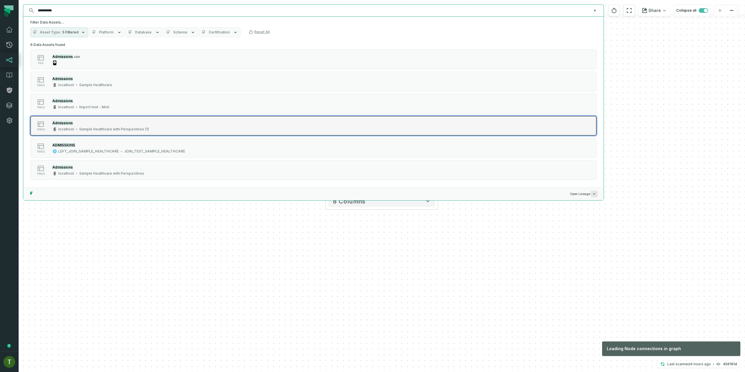
click at [96, 129] on div "Sample Healthcare with Perspectives (1)" at bounding box center [114, 129] width 70 height 5
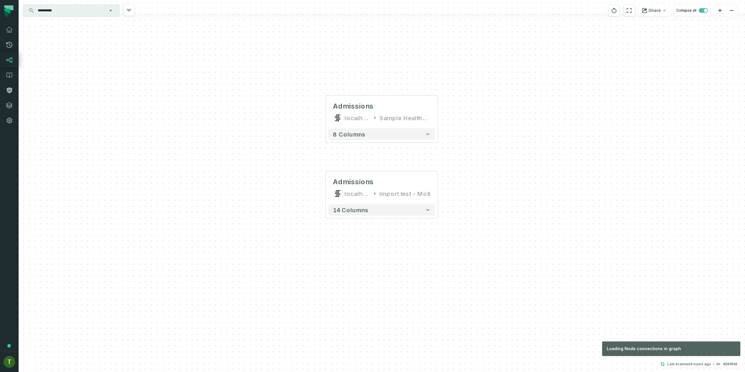
click at [78, 17] on div at bounding box center [382, 17] width 726 height 7
click at [79, 14] on input "**********" at bounding box center [70, 10] width 73 height 9
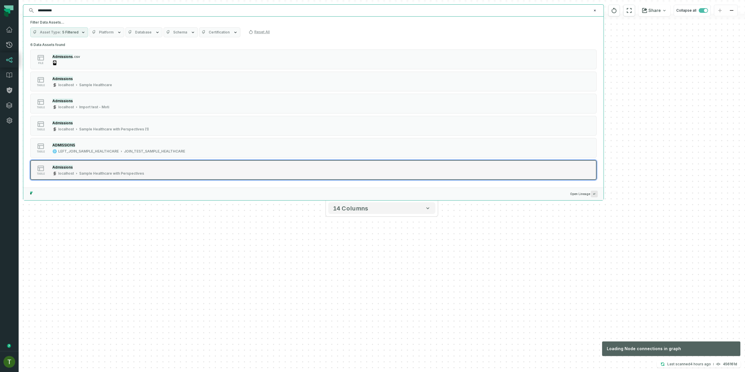
click at [111, 178] on button "table Admissions localhost Sample Healthcare with Perspectives" at bounding box center [313, 170] width 566 height 20
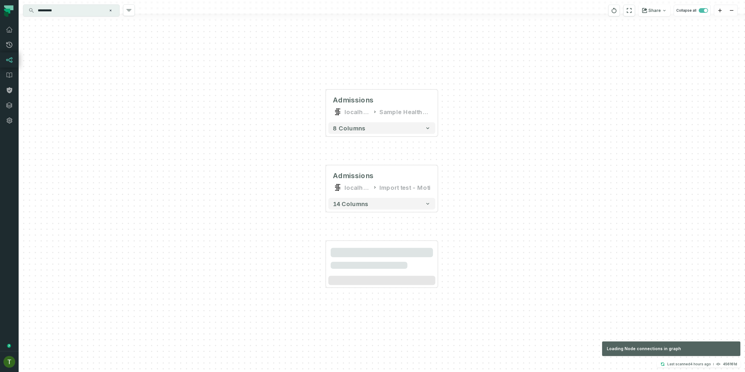
click at [210, 297] on div "Admissions localhost Sample Healthcare + 8 columns + Admissions localhost Impor…" at bounding box center [382, 186] width 726 height 372
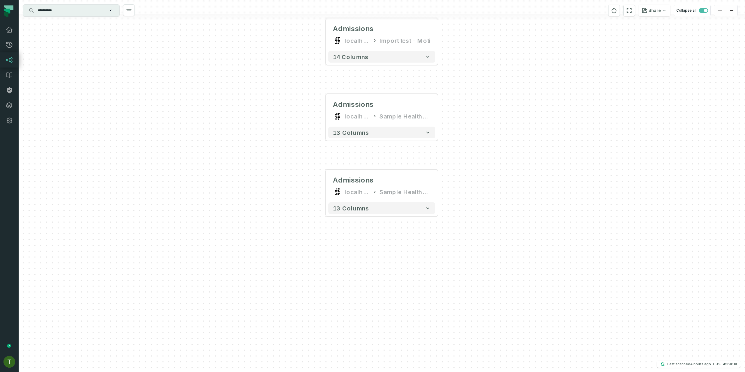
drag, startPoint x: 507, startPoint y: 168, endPoint x: 370, endPoint y: 235, distance: 152.6
click at [392, 228] on div "Admissions localhost Sample Healthcare + 8 columns + Admissions localhost Impor…" at bounding box center [382, 186] width 726 height 372
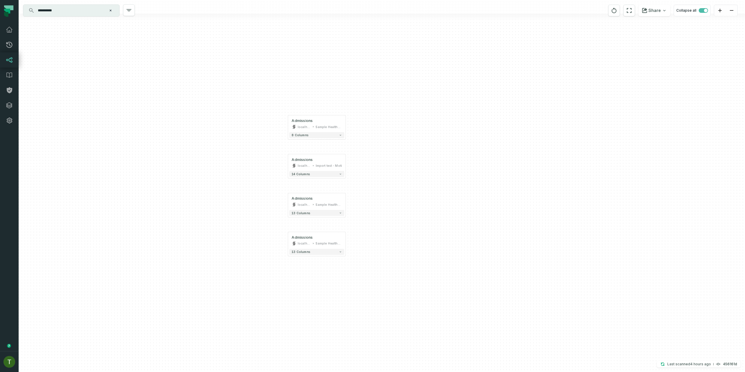
drag, startPoint x: 372, startPoint y: 163, endPoint x: 324, endPoint y: 199, distance: 60.1
click at [341, 192] on div "Admissions localhost Sample Healthcare + 8 columns + Admissions localhost Impor…" at bounding box center [382, 186] width 726 height 372
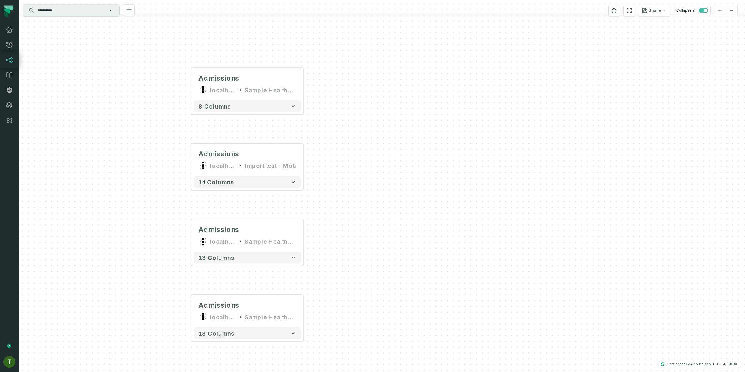
drag, startPoint x: 318, startPoint y: 219, endPoint x: 316, endPoint y: 210, distance: 9.6
click at [317, 210] on div "Admissions localhost Sample Healthcare + 8 columns + Admissions localhost Impor…" at bounding box center [382, 186] width 726 height 372
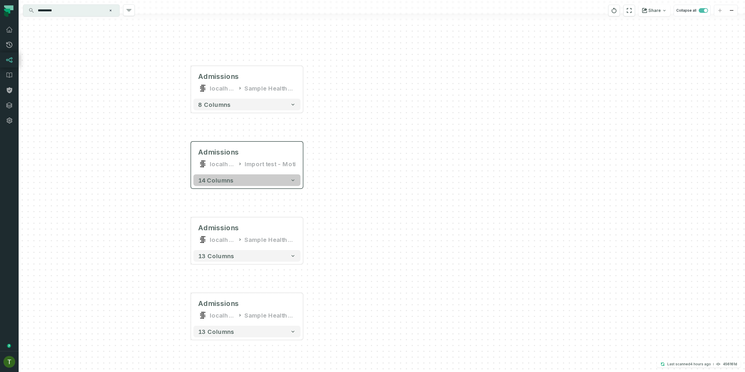
click at [235, 180] on button "14 columns" at bounding box center [247, 180] width 107 height 12
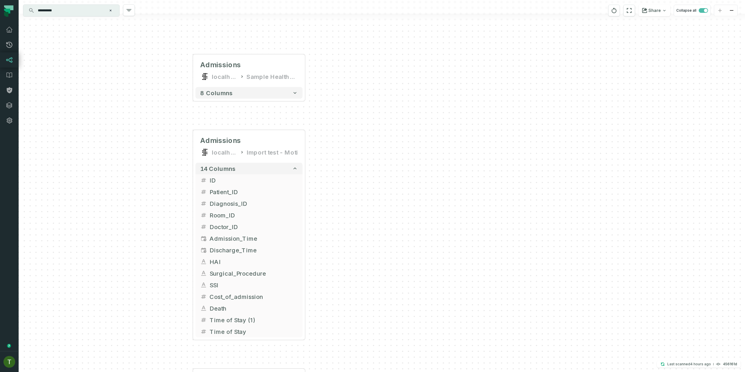
drag, startPoint x: 309, startPoint y: 226, endPoint x: 310, endPoint y: 220, distance: 5.6
click at [309, 224] on div "Admissions localhost Sample Healthcare + 8 columns + Admissions localhost Impor…" at bounding box center [382, 186] width 726 height 372
click at [261, 95] on button "8 columns" at bounding box center [249, 92] width 107 height 12
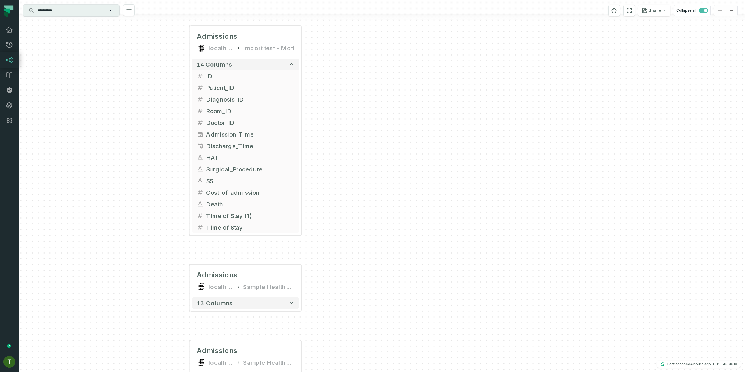
drag, startPoint x: 370, startPoint y: 268, endPoint x: 366, endPoint y: 71, distance: 196.8
click at [366, 71] on div "Admissions localhost Sample Healthcare + 8 columns Admission_Time + Cost_of_adm…" at bounding box center [382, 186] width 726 height 372
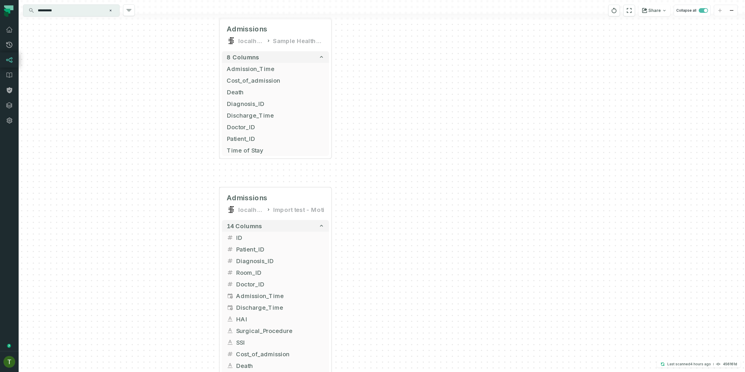
drag, startPoint x: 343, startPoint y: 166, endPoint x: 372, endPoint y: 322, distance: 158.5
click at [372, 327] on div "Admissions localhost Sample Healthcare + 8 columns Admission_Time + Cost_of_adm…" at bounding box center [382, 186] width 726 height 372
click at [365, 289] on div "Admissions localhost Sample Healthcare + 8 columns Admission_Time + Cost_of_adm…" at bounding box center [382, 186] width 726 height 372
drag, startPoint x: 341, startPoint y: 225, endPoint x: 350, endPoint y: 127, distance: 97.9
click at [349, 146] on div "Admissions localhost Sample Healthcare + 8 columns Admission_Time + Cost_of_adm…" at bounding box center [382, 186] width 726 height 372
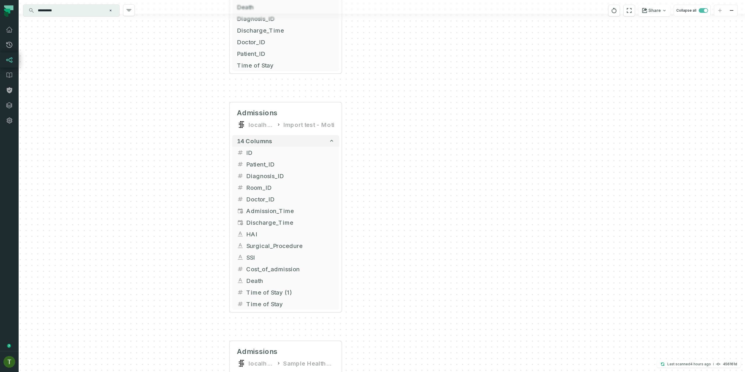
drag, startPoint x: 350, startPoint y: 252, endPoint x: 356, endPoint y: 142, distance: 110.2
click at [356, 142] on div "Admissions localhost Sample Healthcare + 8 columns Admission_Time + Cost_of_adm…" at bounding box center [382, 186] width 726 height 372
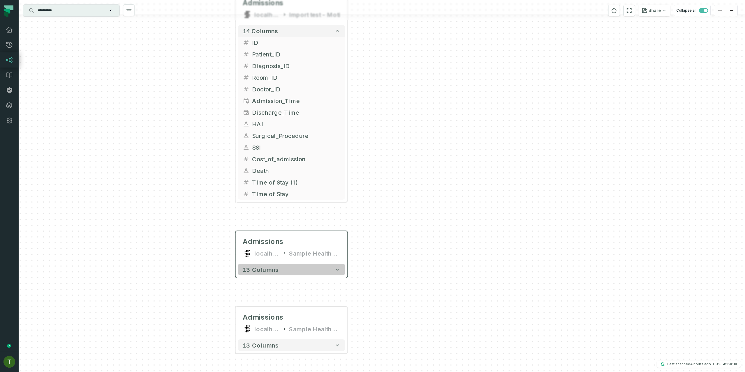
click at [304, 267] on button "13 columns" at bounding box center [291, 270] width 107 height 12
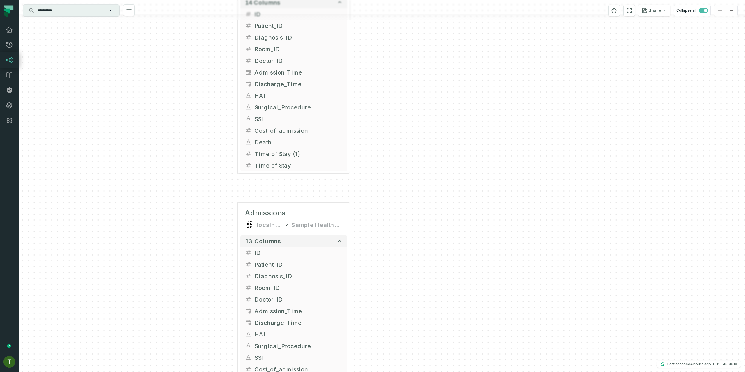
drag, startPoint x: 400, startPoint y: 250, endPoint x: 401, endPoint y: 128, distance: 122.3
click at [401, 130] on div "Admissions localhost Sample Healthcare + 8 columns Admission_Time + Cost_of_adm…" at bounding box center [382, 186] width 726 height 372
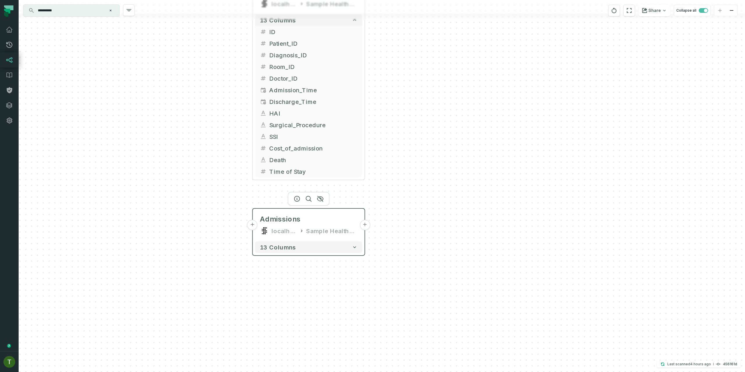
drag, startPoint x: 349, startPoint y: 278, endPoint x: 353, endPoint y: 206, distance: 71.4
click at [353, 211] on div "Admissions localhost Sample Healthcare with Perspectives" at bounding box center [308, 225] width 107 height 28
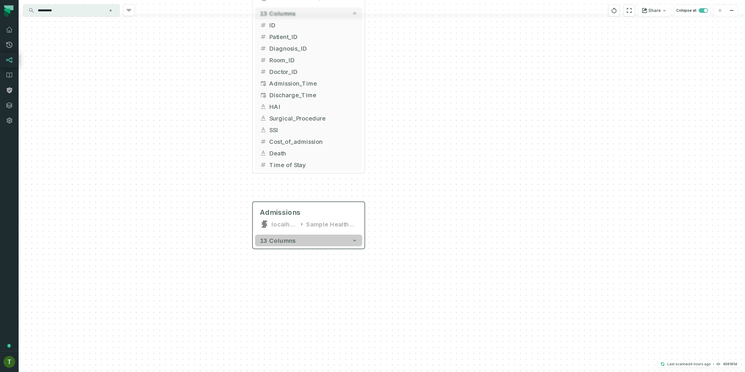
click at [342, 238] on button "13 columns" at bounding box center [308, 241] width 107 height 12
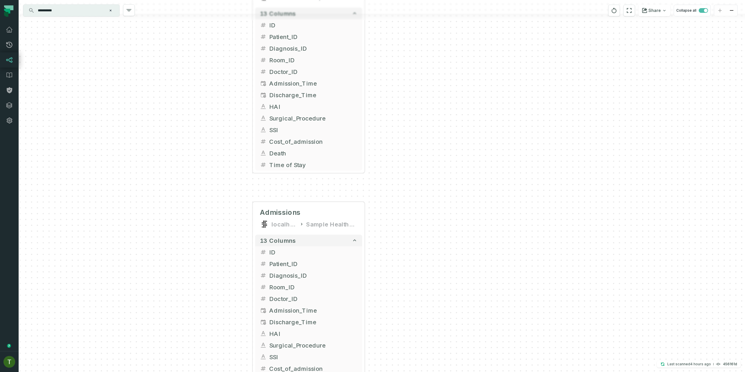
drag, startPoint x: 395, startPoint y: 273, endPoint x: 392, endPoint y: 141, distance: 131.9
click at [392, 141] on div "Admissions localhost Sample Healthcare + 8 columns Admission_Time + Cost_of_adm…" at bounding box center [382, 186] width 726 height 372
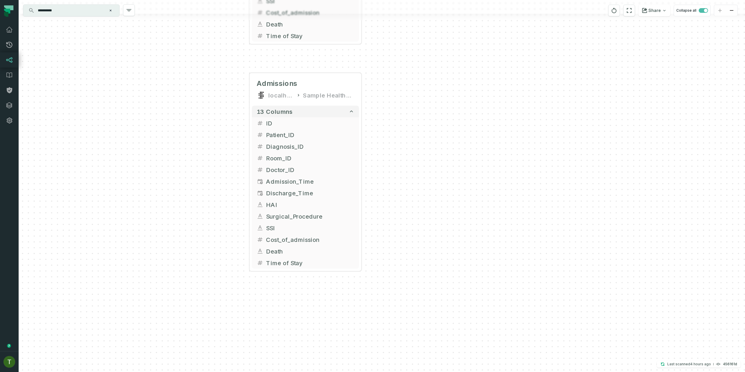
drag, startPoint x: 395, startPoint y: 104, endPoint x: 386, endPoint y: 139, distance: 35.3
click at [390, 129] on div "Admissions localhost Sample Healthcare + 8 columns Admission_Time + Cost_of_adm…" at bounding box center [382, 186] width 726 height 372
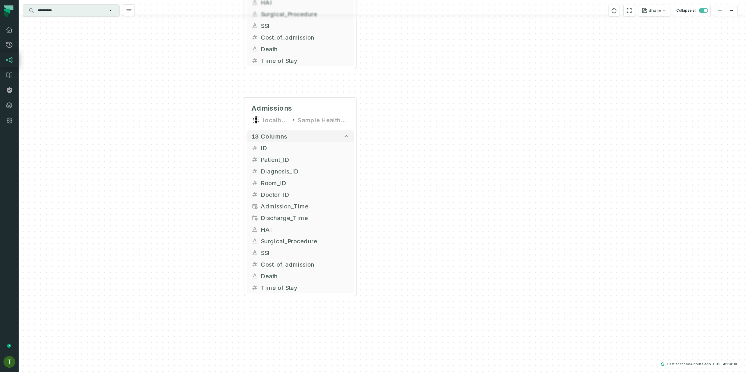
click at [78, 11] on input "**********" at bounding box center [70, 10] width 73 height 9
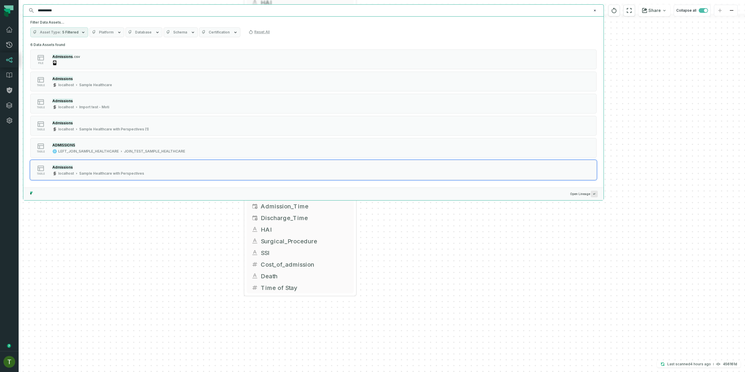
paste input "**********"
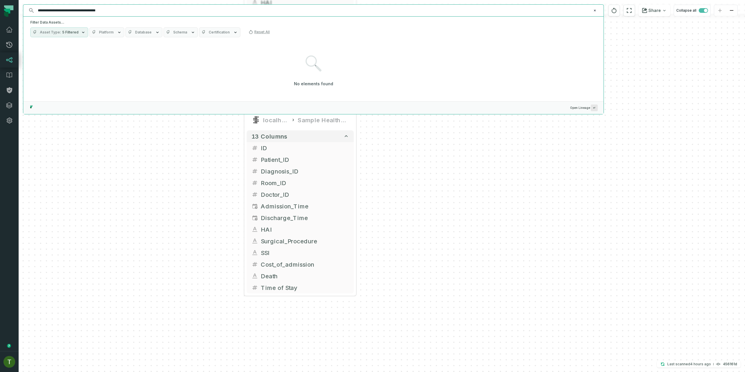
drag, startPoint x: 61, startPoint y: 9, endPoint x: -2, endPoint y: 11, distance: 62.9
click at [0, 11] on html "Pull Requests Dashboard Lineage Data Catalog Policies Integrations Settings Tom…" at bounding box center [372, 186] width 745 height 372
drag, startPoint x: 83, startPoint y: 10, endPoint x: 109, endPoint y: 11, distance: 25.6
click at [93, 11] on input "**********" at bounding box center [312, 10] width 557 height 9
click at [109, 9] on input "**********" at bounding box center [312, 10] width 557 height 9
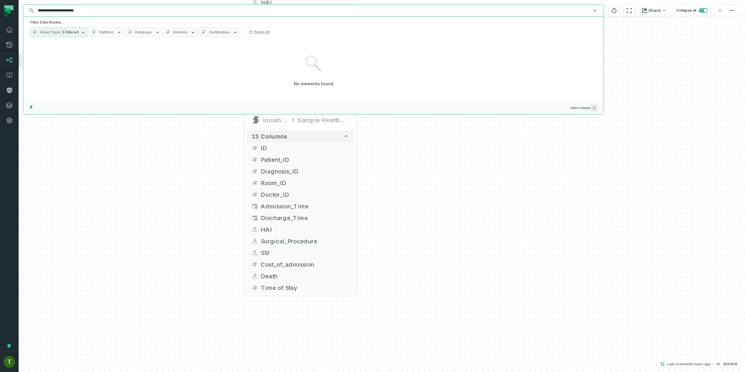
click at [63, 33] on span "5 Filtered" at bounding box center [70, 32] width 16 height 5
click at [53, 130] on label "Column" at bounding box center [67, 126] width 72 height 12
click at [39, 128] on button "Column" at bounding box center [36, 125] width 5 height 5
click at [155, 68] on div "No elements found" at bounding box center [313, 70] width 566 height 57
click at [98, 10] on input "**********" at bounding box center [312, 10] width 557 height 9
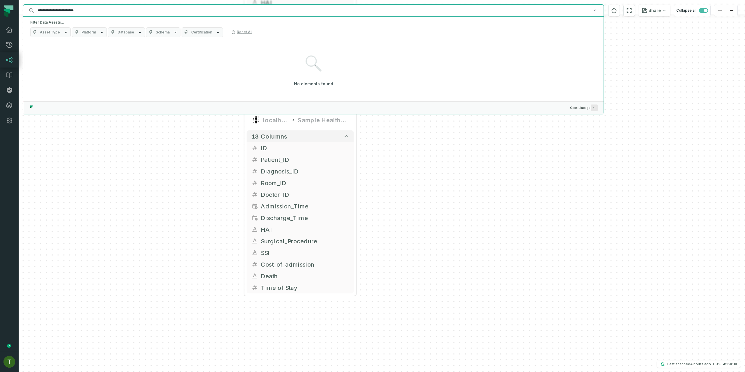
drag, startPoint x: 96, startPoint y: 10, endPoint x: 66, endPoint y: 11, distance: 29.4
click at [67, 11] on input "**********" at bounding box center [312, 10] width 557 height 9
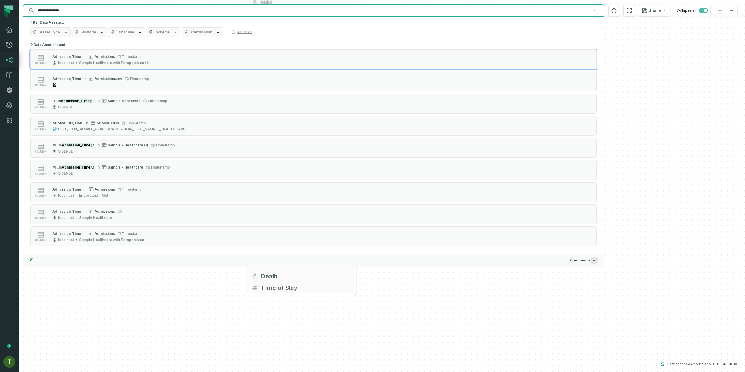
type input "**********"
click at [90, 4] on div "**********" at bounding box center [313, 10] width 581 height 12
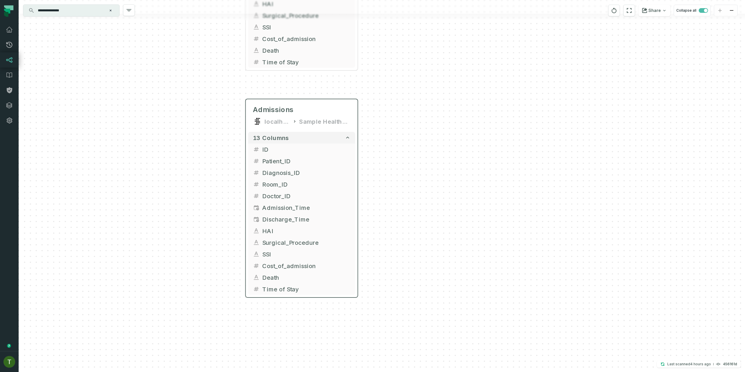
drag, startPoint x: 353, startPoint y: 131, endPoint x: 357, endPoint y: 164, distance: 32.9
click at [357, 164] on div "13 columns + ID + Patient_ID + Diagnosis_ID + + Room_ID + Doctor_ID + Admission…" at bounding box center [302, 214] width 112 height 168
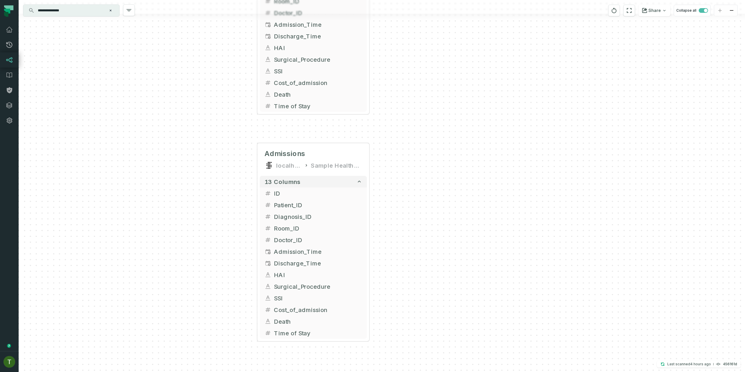
drag, startPoint x: 409, startPoint y: 147, endPoint x: 421, endPoint y: 280, distance: 133.9
click at [421, 279] on div "Admissions localhost Sample Healthcare + 8 columns Admission_Time + Cost_of_adm…" at bounding box center [382, 186] width 726 height 372
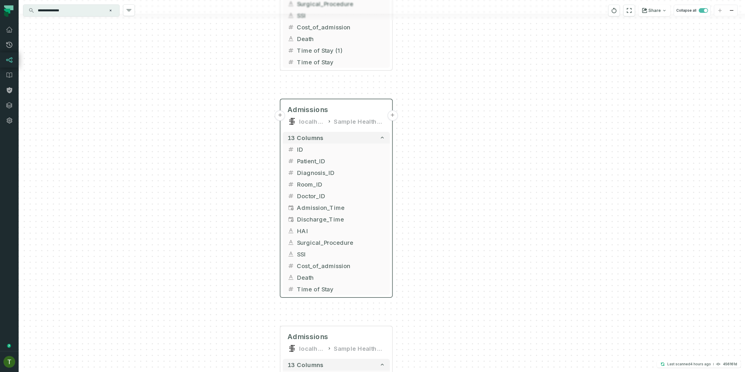
drag, startPoint x: 369, startPoint y: 86, endPoint x: 393, endPoint y: 144, distance: 62.4
click at [382, 126] on div "Sample Healthcare with Perspectives (1)" at bounding box center [359, 121] width 51 height 9
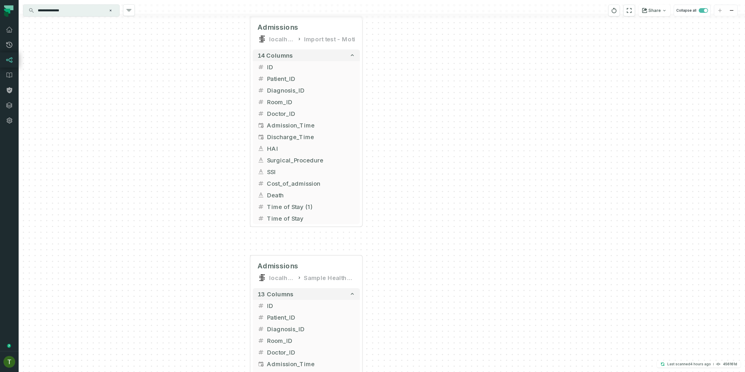
drag, startPoint x: 430, startPoint y: 106, endPoint x: 393, endPoint y: 239, distance: 138.0
click at [390, 247] on div "Admissions localhost Sample Healthcare + 8 columns Admission_Time + Cost_of_adm…" at bounding box center [382, 186] width 726 height 372
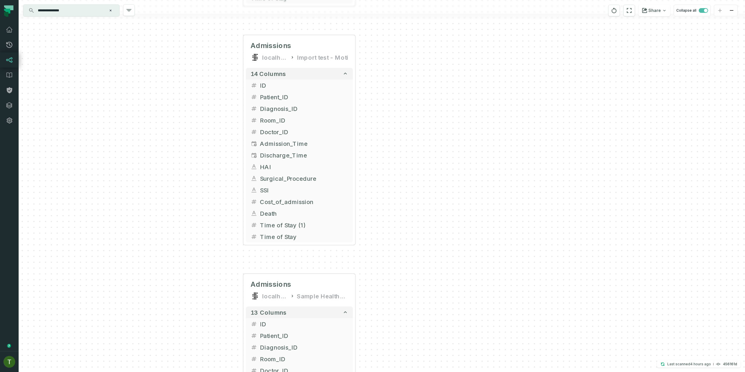
click at [420, 176] on div "Admissions localhost Sample Healthcare + 8 columns Admission_Time + Cost_of_adm…" at bounding box center [382, 186] width 726 height 372
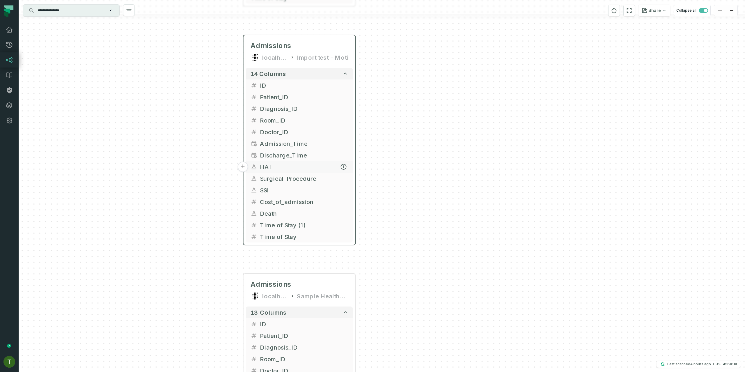
click at [245, 171] on button "+" at bounding box center [243, 167] width 10 height 10
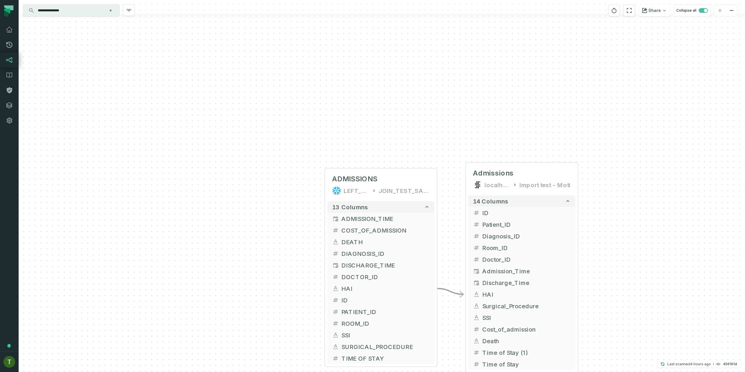
drag, startPoint x: 589, startPoint y: 284, endPoint x: 457, endPoint y: 180, distance: 167.7
click at [466, 186] on div "ADMISSIONS LEFT_JOIN_SAMPLE_HEALTHCARE JOIN_TEST_SAMPLE_HEALTHCARE + 13 columns…" at bounding box center [382, 186] width 726 height 372
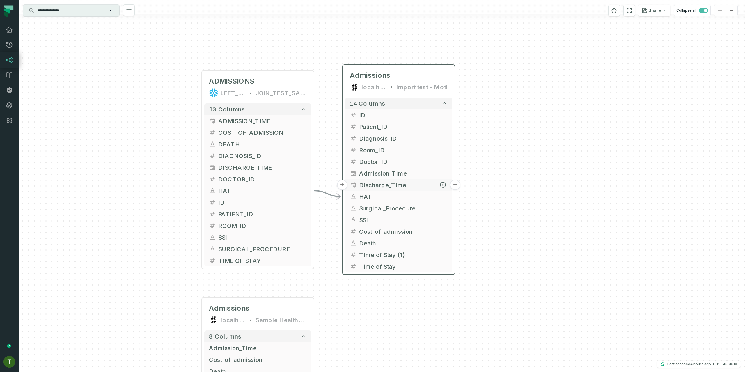
click at [344, 182] on button "+" at bounding box center [342, 185] width 10 height 10
click at [345, 255] on button "+" at bounding box center [342, 254] width 10 height 10
click at [343, 266] on div "14 columns + ID + Patient_ID + Diagnosis_ID + + Room_ID + Doctor_ID + Admission…" at bounding box center [399, 184] width 112 height 179
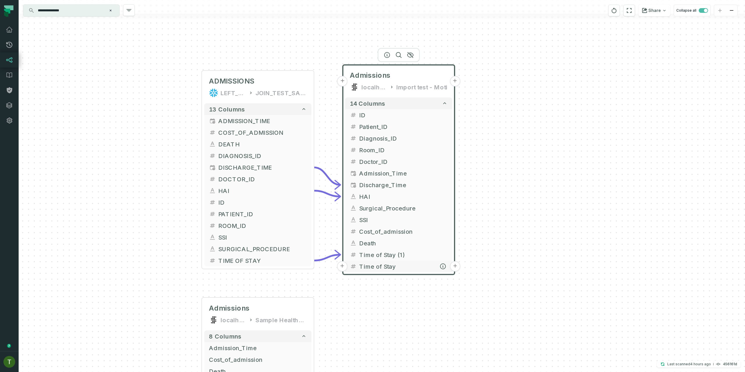
click at [346, 266] on button "+" at bounding box center [342, 266] width 10 height 10
